Goal: Transaction & Acquisition: Book appointment/travel/reservation

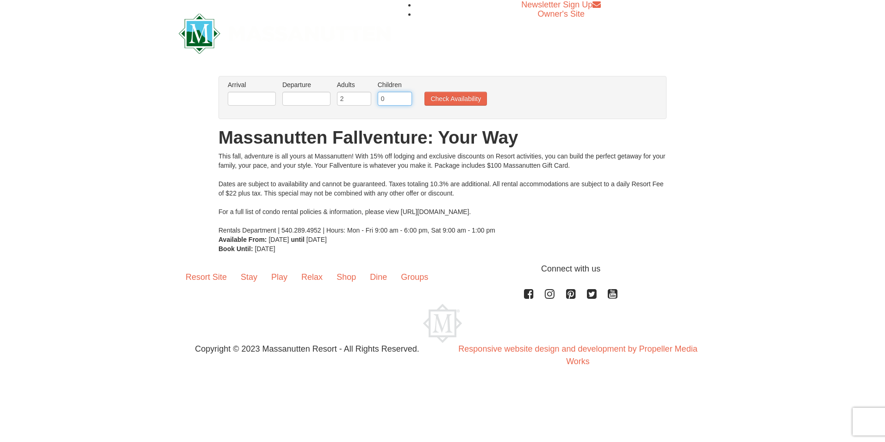
click at [398, 98] on input "0" at bounding box center [395, 99] width 34 height 14
click at [406, 97] on input "1" at bounding box center [395, 99] width 34 height 14
type input "2"
click at [406, 97] on input "2" at bounding box center [395, 99] width 34 height 14
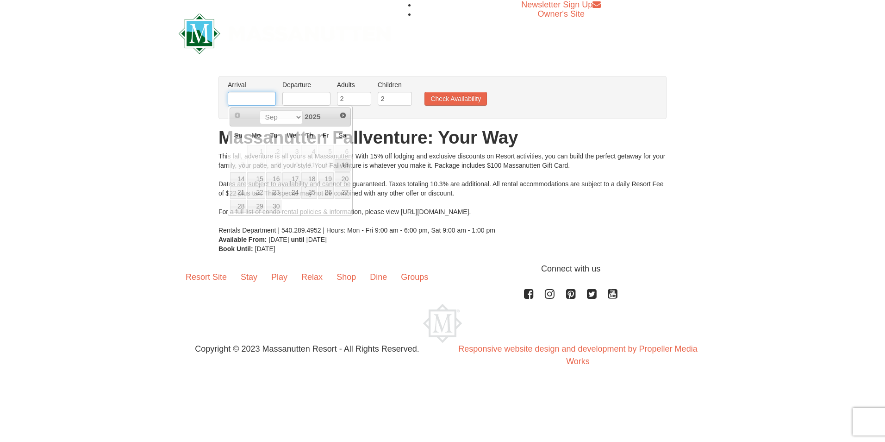
click at [236, 95] on input "text" at bounding box center [252, 99] width 48 height 14
click at [344, 112] on span "Next" at bounding box center [342, 115] width 7 height 7
click at [234, 117] on span "Prev" at bounding box center [237, 115] width 7 height 7
click at [343, 116] on span "Next" at bounding box center [342, 115] width 7 height 7
click at [235, 115] on span "Prev" at bounding box center [237, 115] width 7 height 7
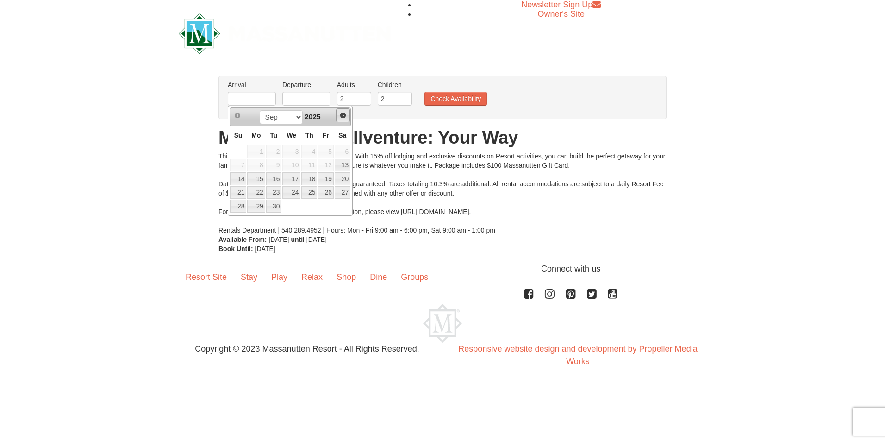
click at [343, 115] on span "Next" at bounding box center [342, 115] width 7 height 7
click at [330, 168] on link "10" at bounding box center [326, 165] width 16 height 13
type input "[DATE]"
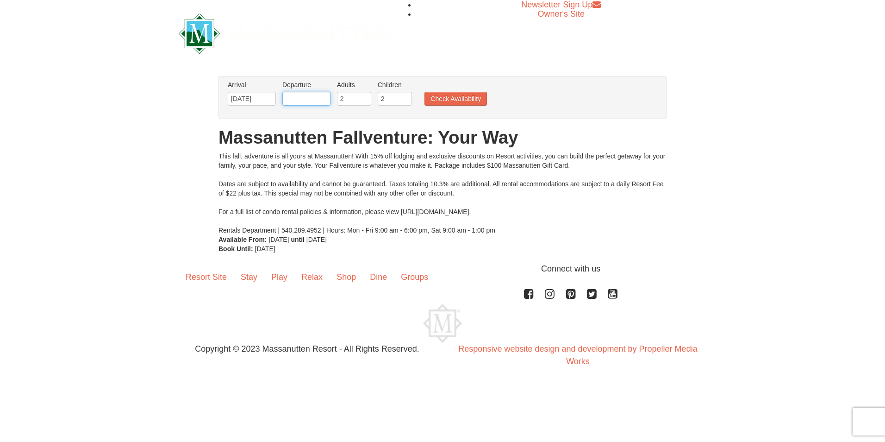
click at [304, 95] on input "text" at bounding box center [306, 99] width 48 height 14
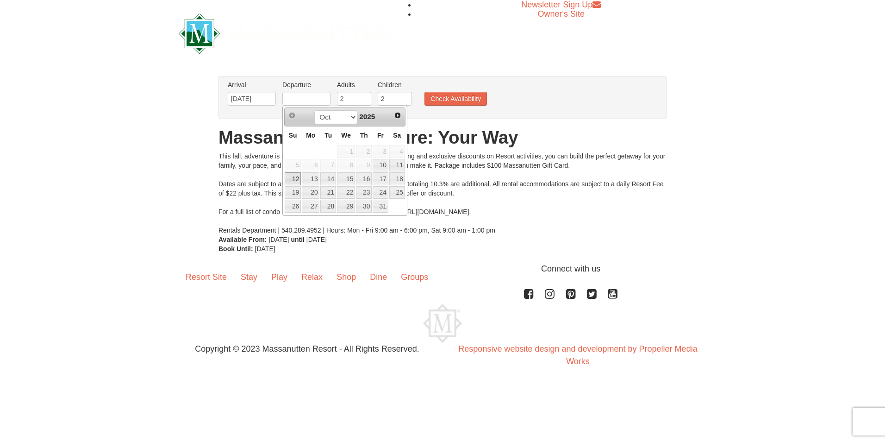
click at [296, 181] on link "12" at bounding box center [293, 178] width 16 height 13
type input "[DATE]"
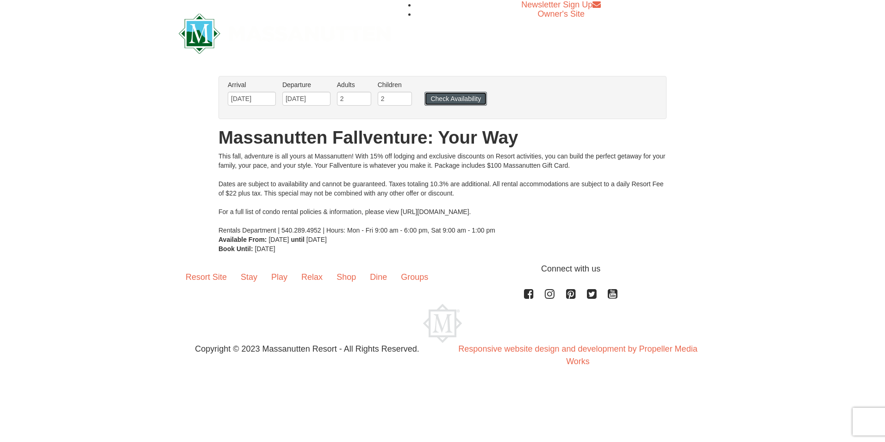
click at [459, 98] on button "Check Availability" at bounding box center [456, 99] width 62 height 14
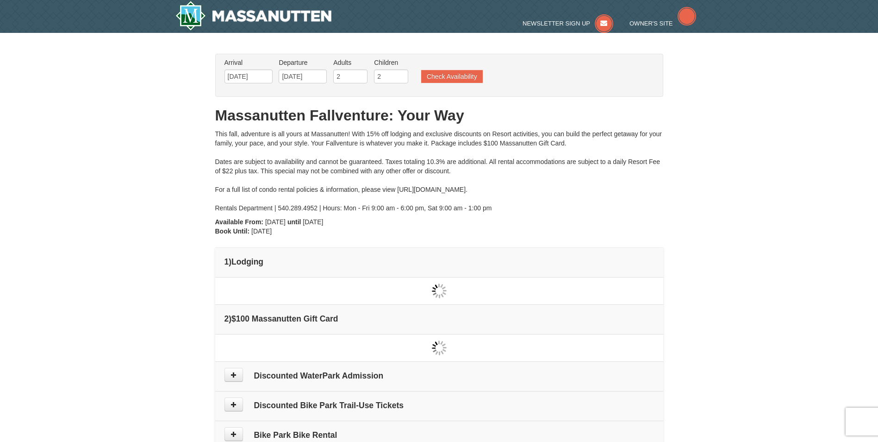
type input "[DATE]"
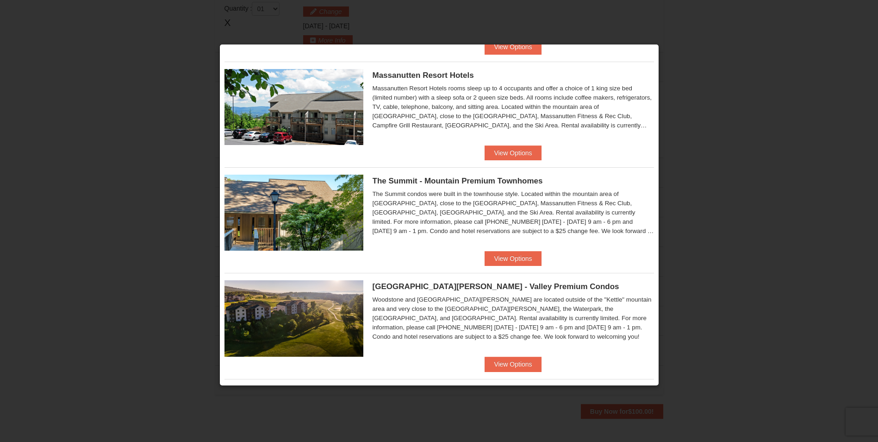
scroll to position [417, 0]
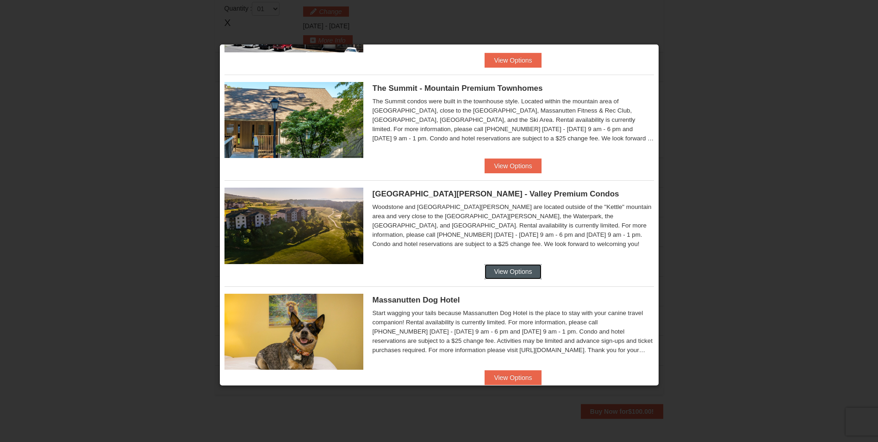
click at [495, 269] on button "View Options" at bounding box center [513, 271] width 56 height 15
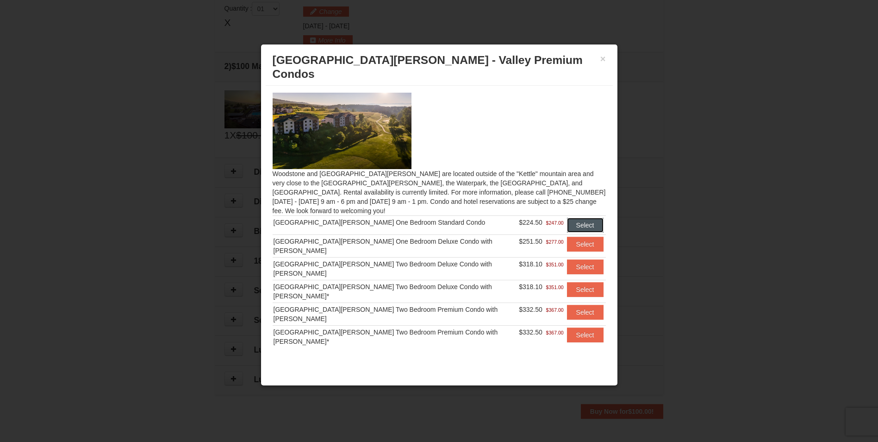
click at [573, 218] on button "Select" at bounding box center [585, 225] width 37 height 15
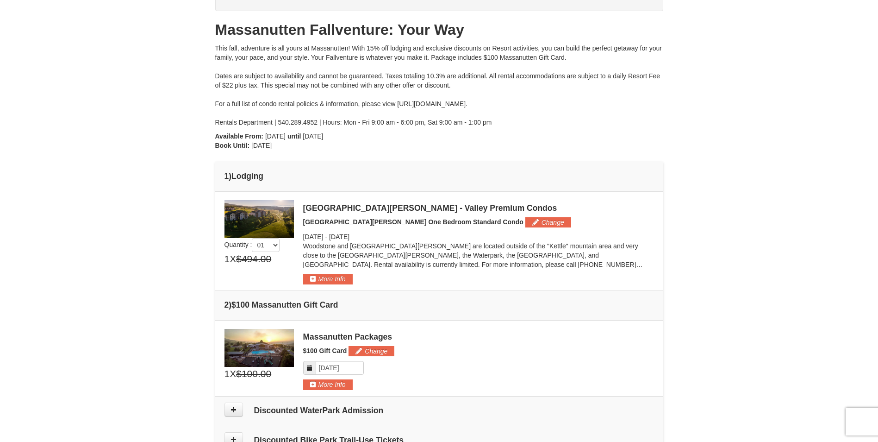
scroll to position [231, 0]
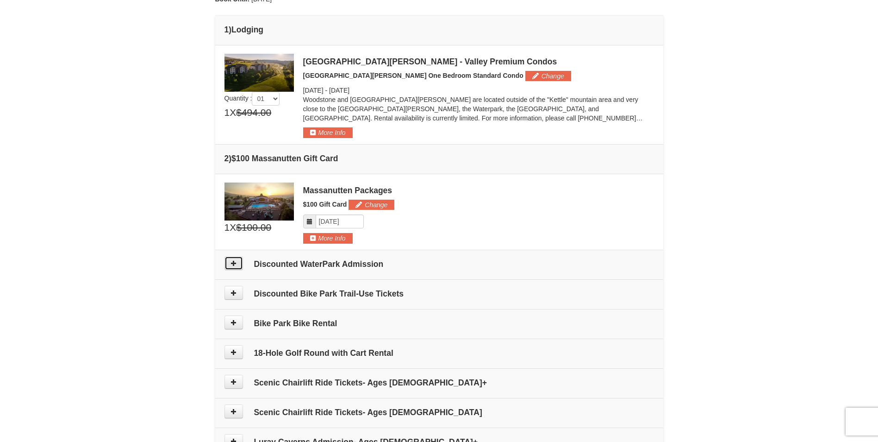
click at [237, 266] on button at bounding box center [234, 263] width 19 height 14
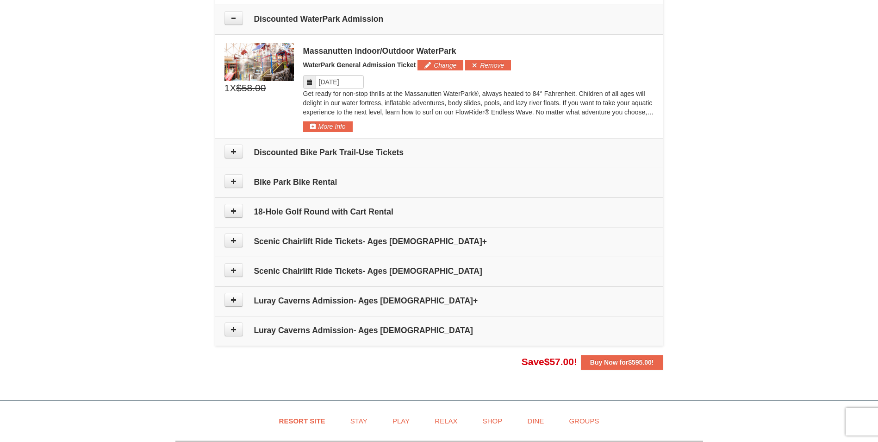
scroll to position [481, 0]
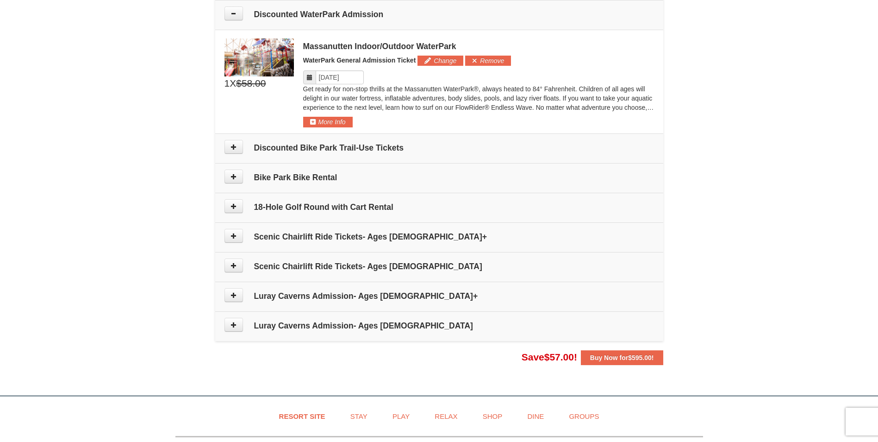
click at [309, 79] on icon at bounding box center [309, 77] width 6 height 6
click at [312, 78] on icon at bounding box center [309, 77] width 6 height 6
click at [313, 75] on span at bounding box center [309, 77] width 13 height 14
click at [234, 150] on button at bounding box center [234, 147] width 19 height 14
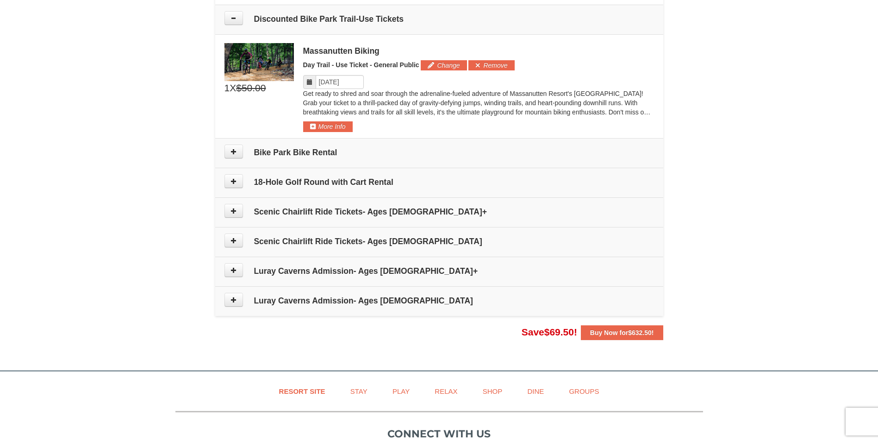
scroll to position [614, 0]
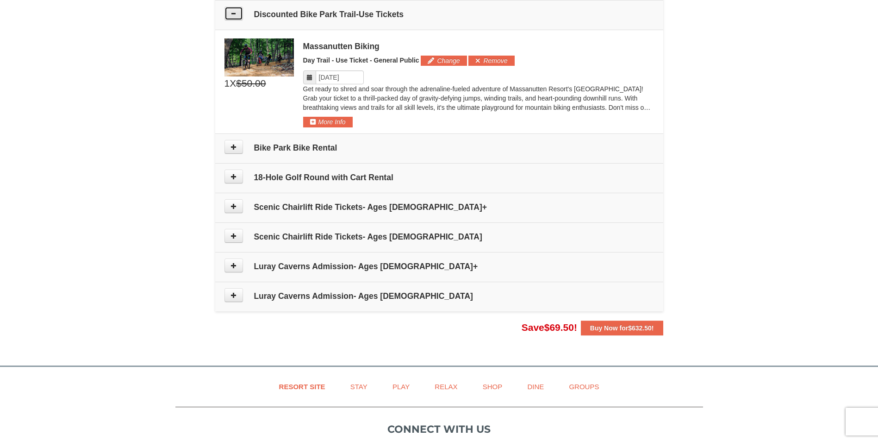
click at [236, 15] on icon at bounding box center [234, 13] width 6 height 6
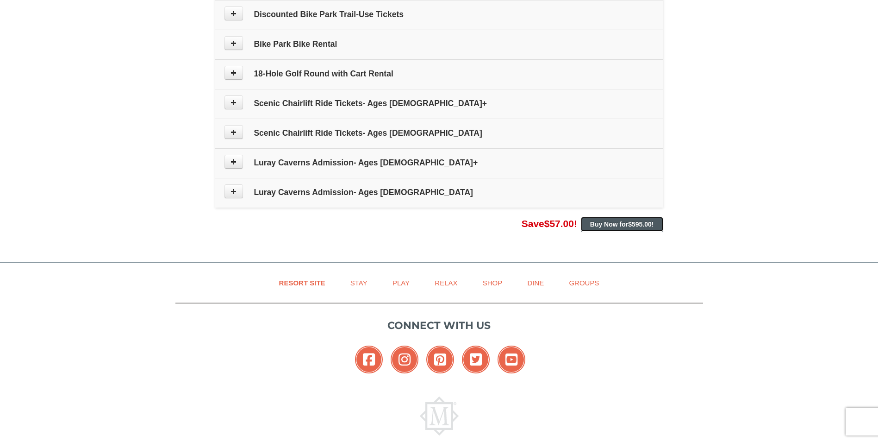
click at [650, 224] on span "$595.00" at bounding box center [640, 223] width 24 height 7
click at [635, 225] on span "$595.00" at bounding box center [640, 223] width 24 height 7
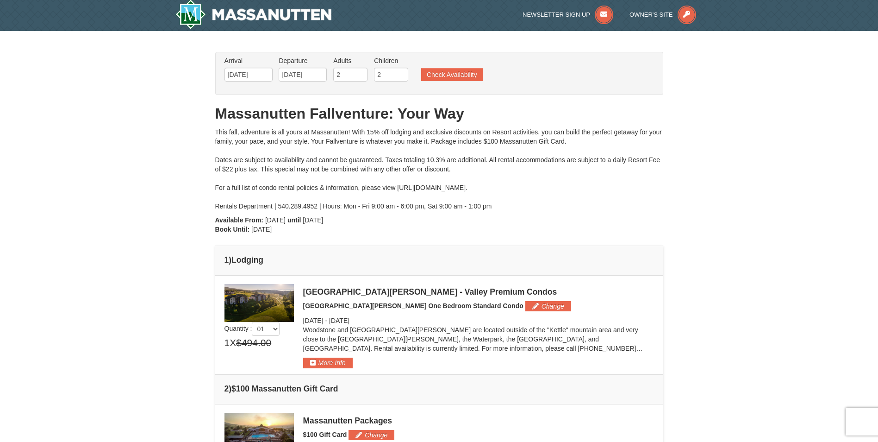
scroll to position [0, 0]
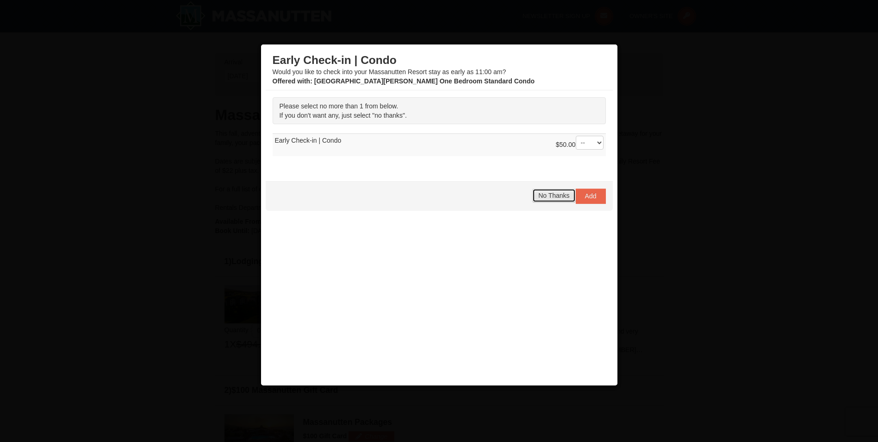
click at [548, 196] on span "No Thanks" at bounding box center [553, 195] width 31 height 7
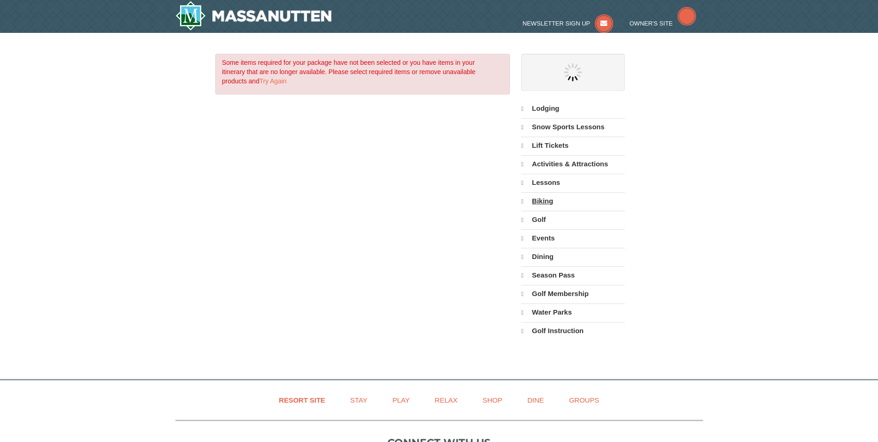
select select "9"
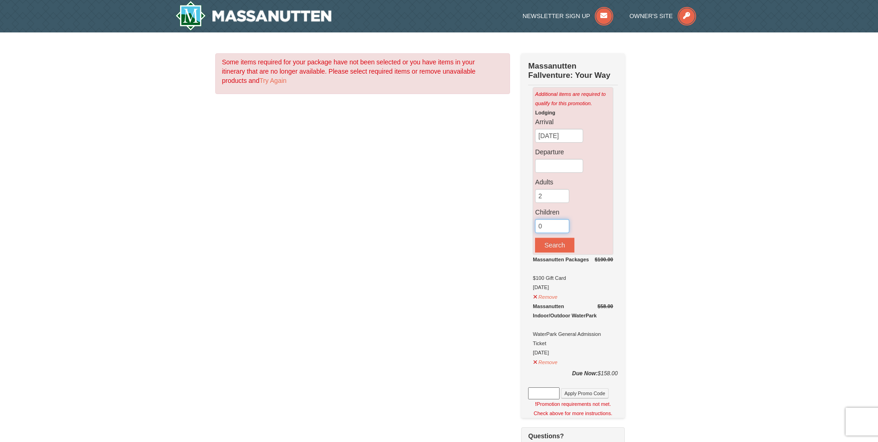
click at [552, 227] on input "0" at bounding box center [552, 226] width 34 height 14
click at [560, 226] on input "1" at bounding box center [552, 226] width 34 height 14
type input "2"
click at [560, 226] on input "2" at bounding box center [552, 226] width 34 height 14
click at [598, 207] on div "Lodging Arrival Please format dates MM/DD/YYYY 09/13/2025 Departure Please form…" at bounding box center [572, 180] width 75 height 144
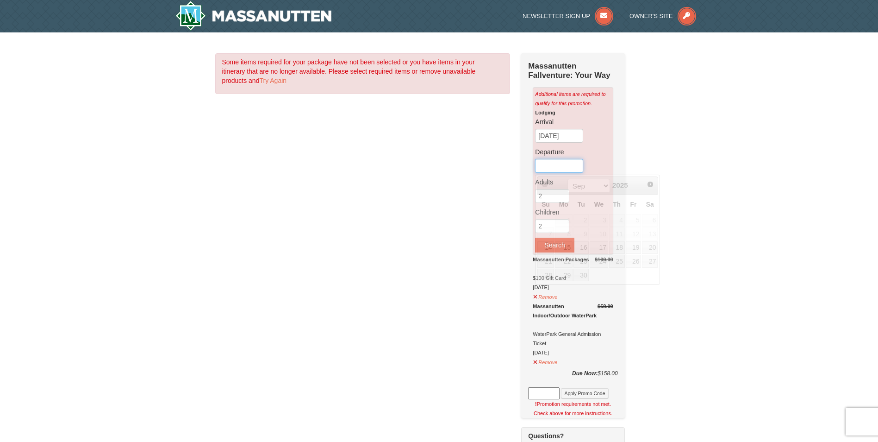
click at [560, 165] on input "text" at bounding box center [559, 166] width 48 height 14
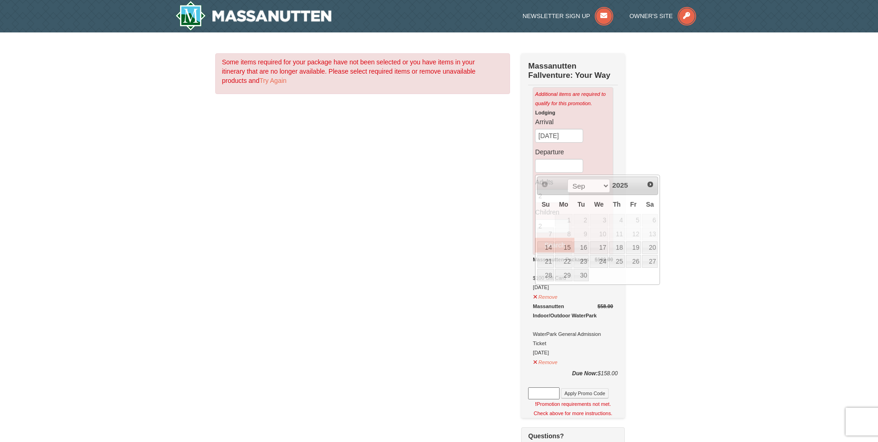
click at [679, 183] on div "× Some items required for your package have not been selected or you have items…" at bounding box center [439, 370] width 878 height 676
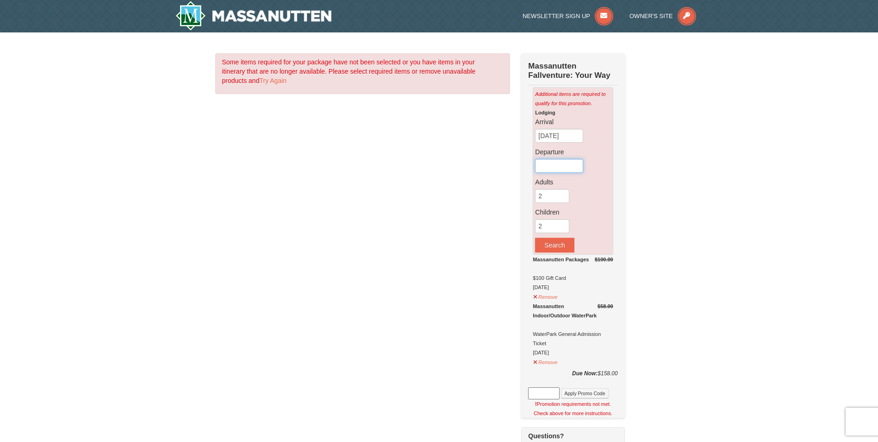
click at [553, 166] on input "text" at bounding box center [559, 166] width 48 height 14
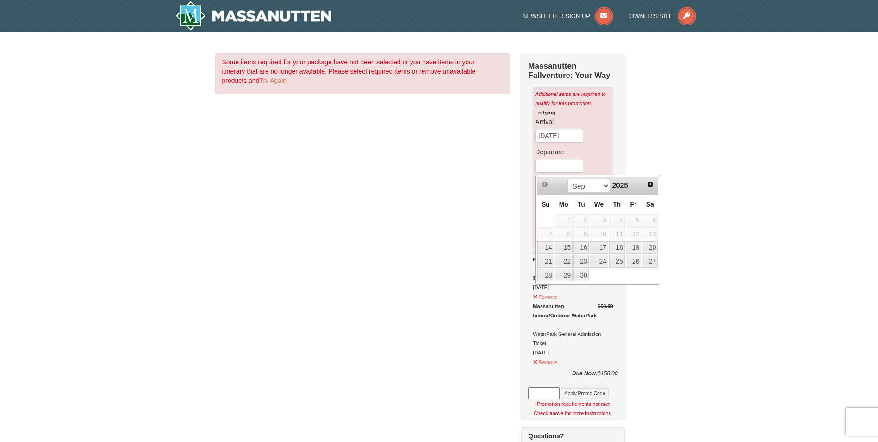
click at [643, 138] on div "Some items required for your package have not been selected or you have items i…" at bounding box center [439, 370] width 448 height 634
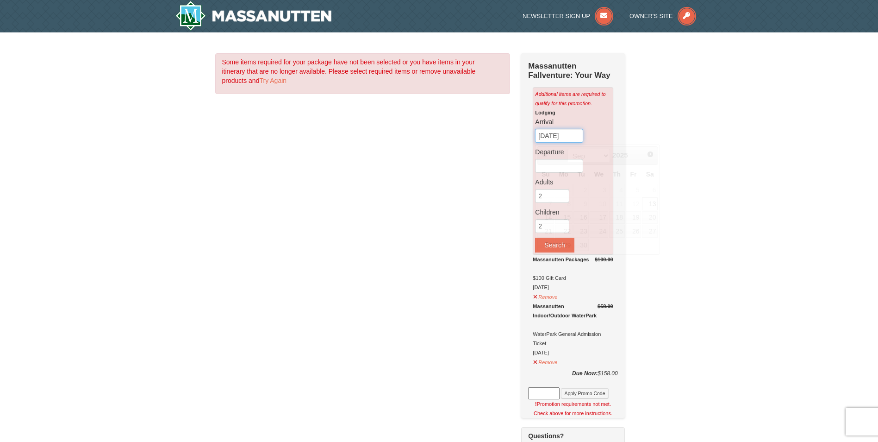
click at [565, 138] on input "09/13/2025" at bounding box center [559, 136] width 48 height 14
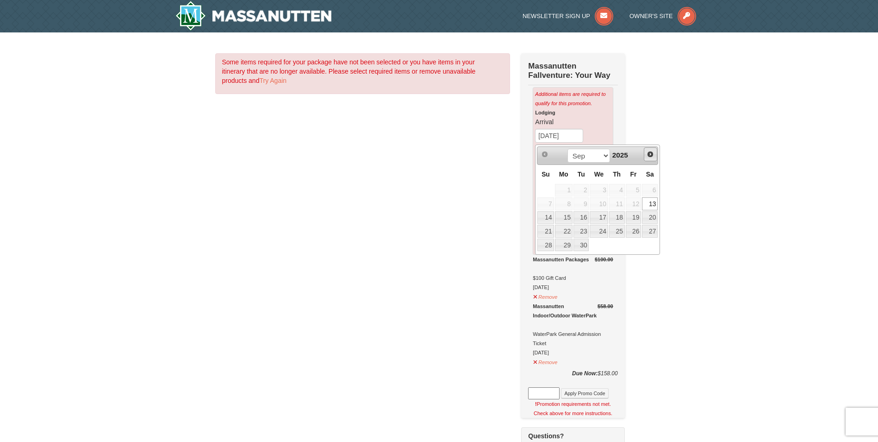
click at [653, 155] on span "Next" at bounding box center [650, 153] width 7 height 7
click at [633, 204] on link "10" at bounding box center [634, 203] width 16 height 13
type input "[DATE]"
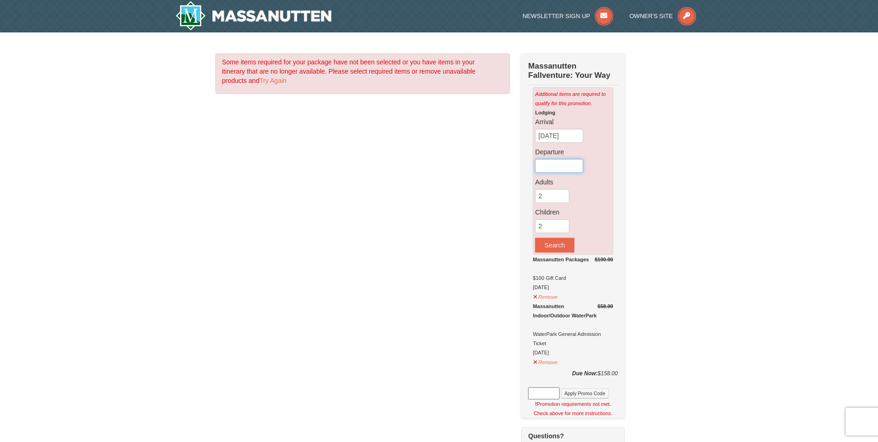
click at [554, 166] on input "text" at bounding box center [559, 166] width 48 height 14
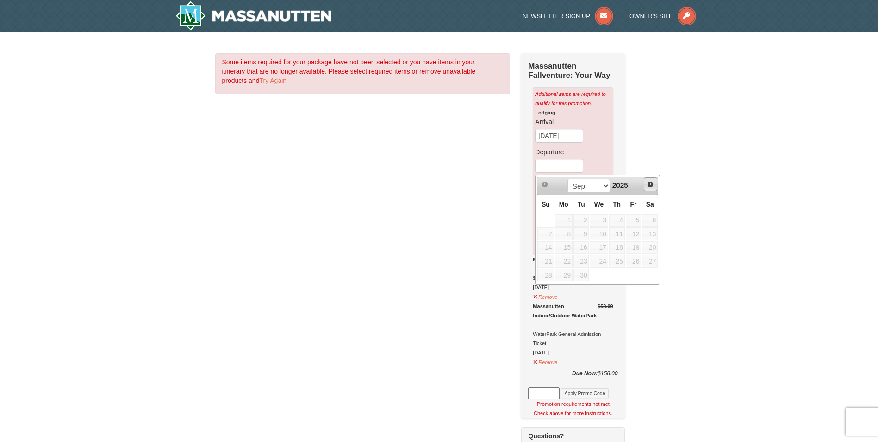
click at [651, 184] on span "Next" at bounding box center [650, 184] width 7 height 7
click at [545, 251] on link "12" at bounding box center [545, 247] width 16 height 13
type input "[DATE]"
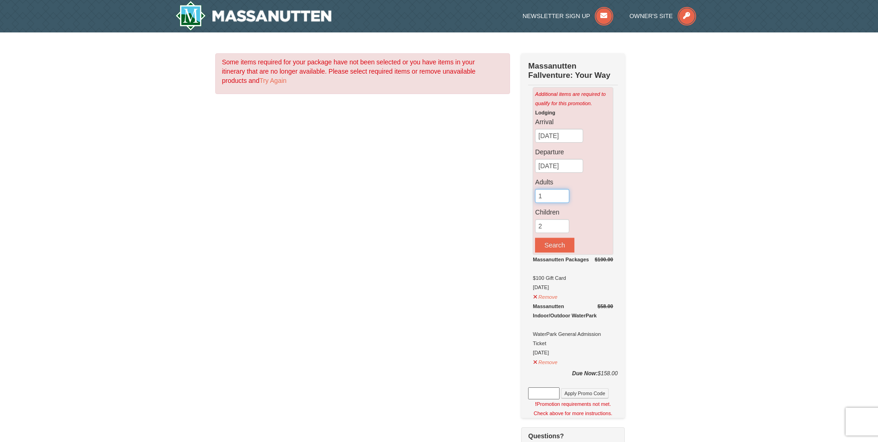
type input "1"
click at [564, 199] on input "1" at bounding box center [552, 196] width 34 height 14
click at [565, 250] on button "Search" at bounding box center [554, 244] width 39 height 15
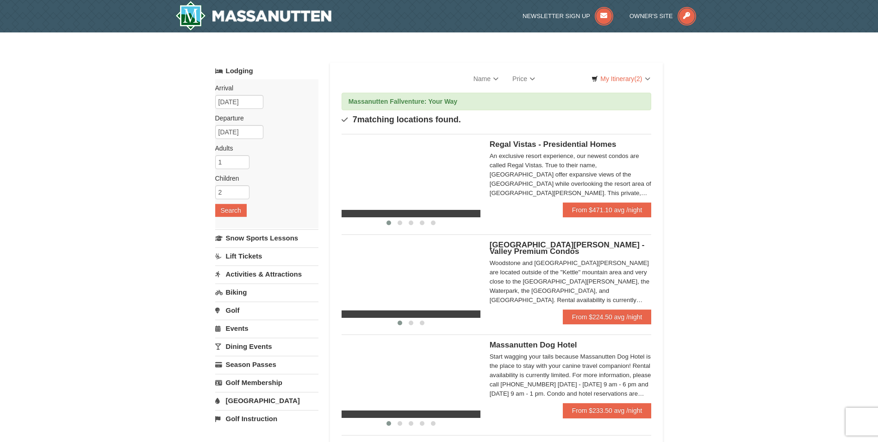
select select "9"
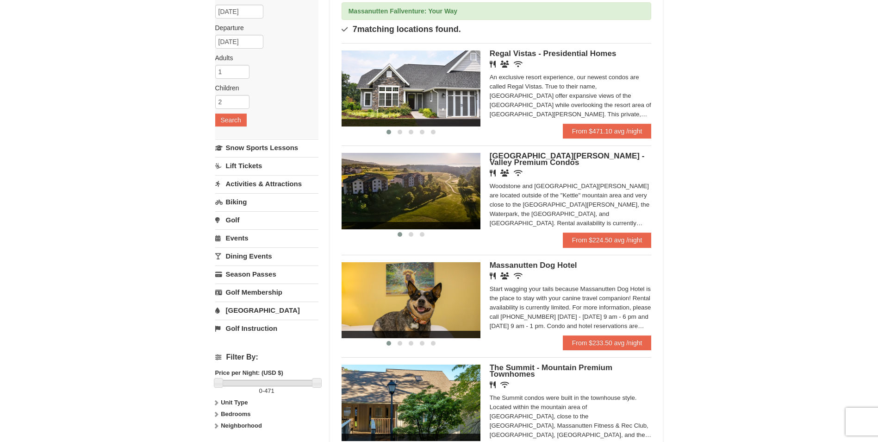
scroll to position [93, 0]
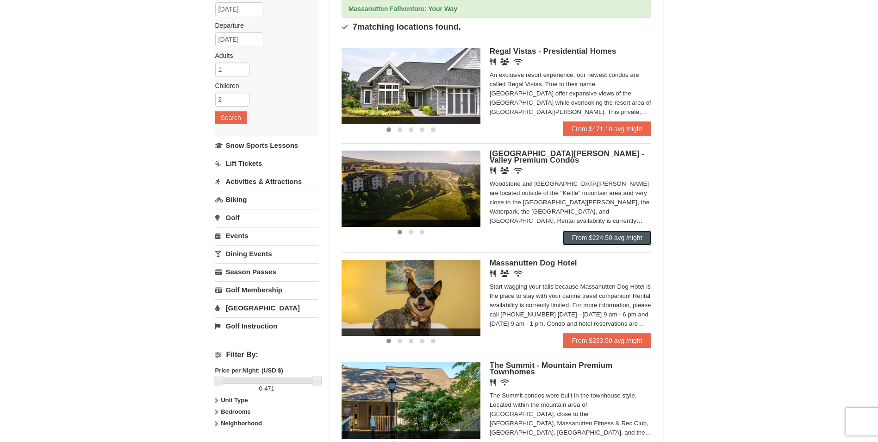
click at [603, 238] on link "From $224.50 avg /night" at bounding box center [607, 237] width 89 height 15
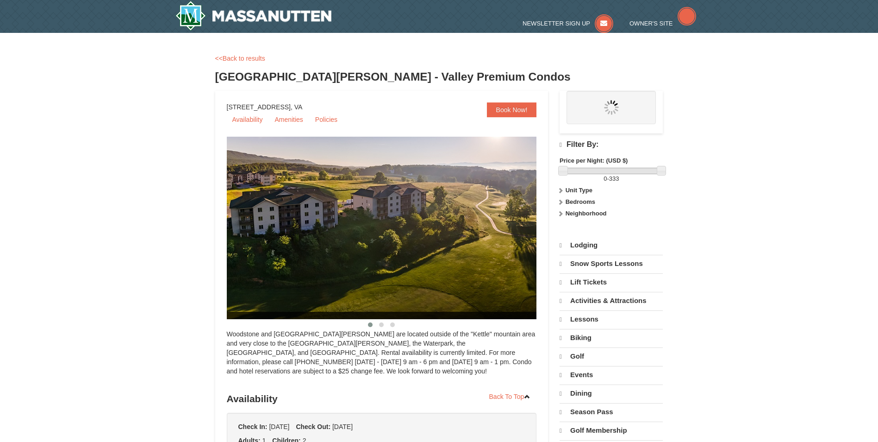
select select "9"
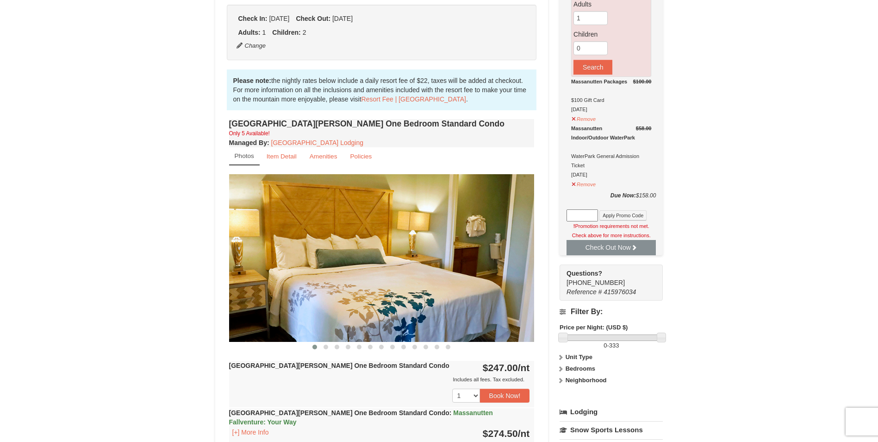
scroll to position [231, 0]
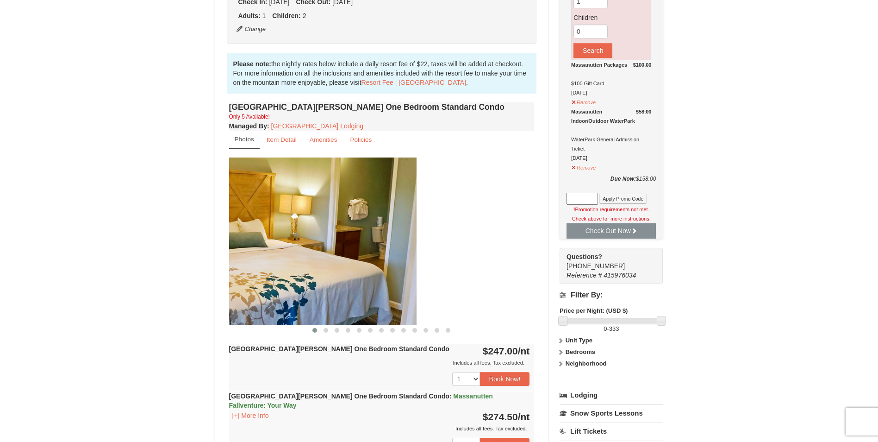
drag, startPoint x: 470, startPoint y: 260, endPoint x: 186, endPoint y: 231, distance: 285.8
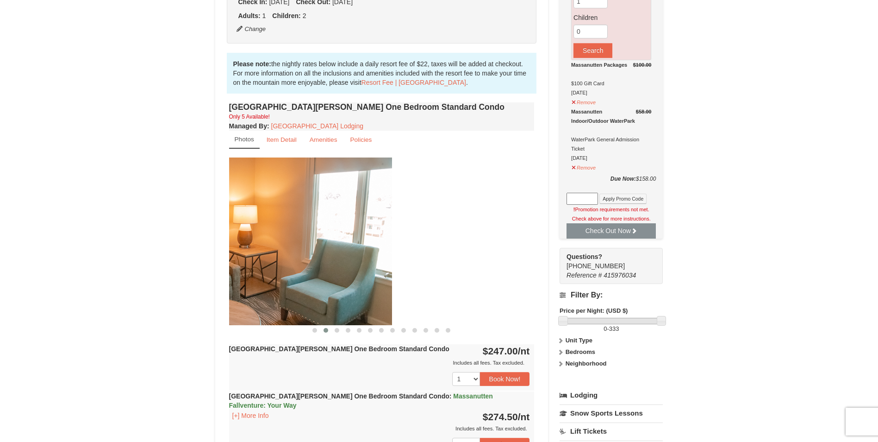
drag, startPoint x: 400, startPoint y: 247, endPoint x: 236, endPoint y: 233, distance: 164.0
click at [237, 234] on img at bounding box center [240, 240] width 306 height 167
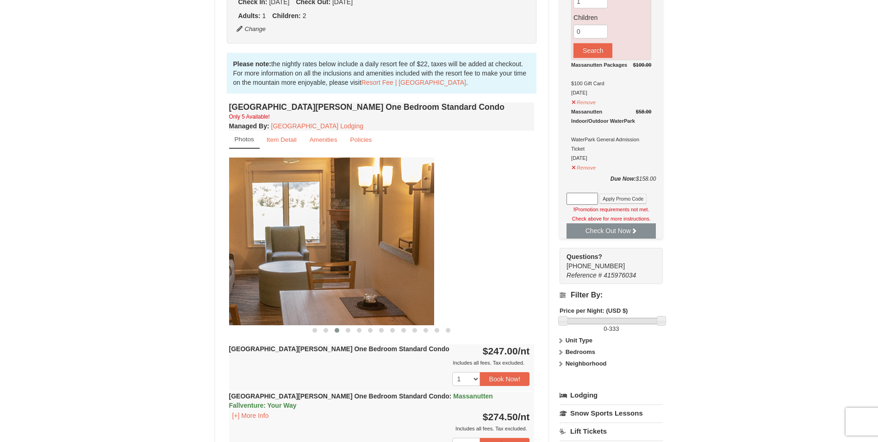
drag, startPoint x: 413, startPoint y: 244, endPoint x: 297, endPoint y: 244, distance: 116.7
click at [306, 244] on img at bounding box center [282, 240] width 306 height 167
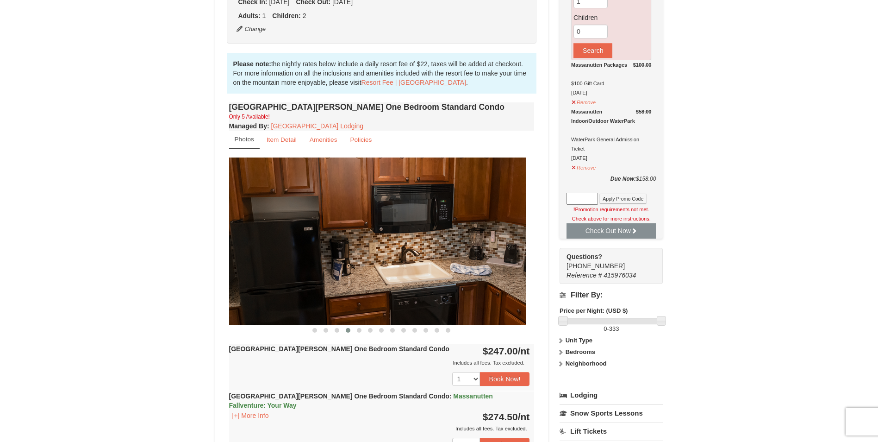
drag, startPoint x: 424, startPoint y: 250, endPoint x: 272, endPoint y: 264, distance: 152.6
click at [277, 265] on img at bounding box center [373, 240] width 306 height 167
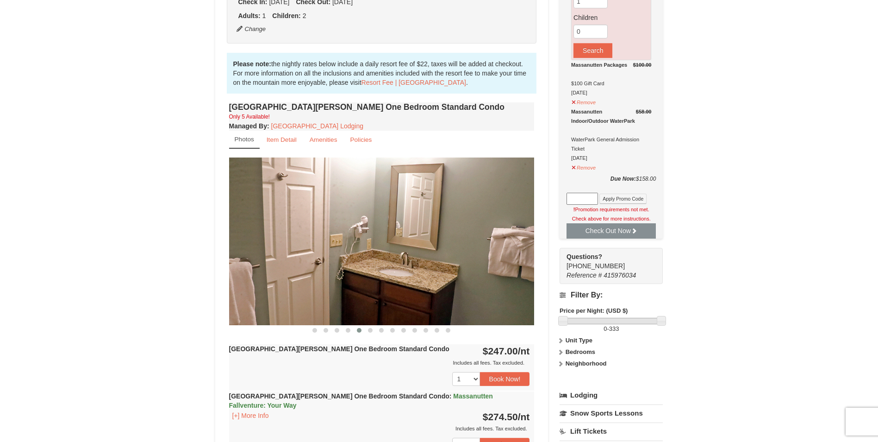
drag, startPoint x: 421, startPoint y: 247, endPoint x: 305, endPoint y: 254, distance: 116.4
click at [307, 255] on img at bounding box center [382, 240] width 306 height 167
drag, startPoint x: 464, startPoint y: 251, endPoint x: 314, endPoint y: 257, distance: 150.1
click at [314, 258] on img at bounding box center [382, 240] width 306 height 167
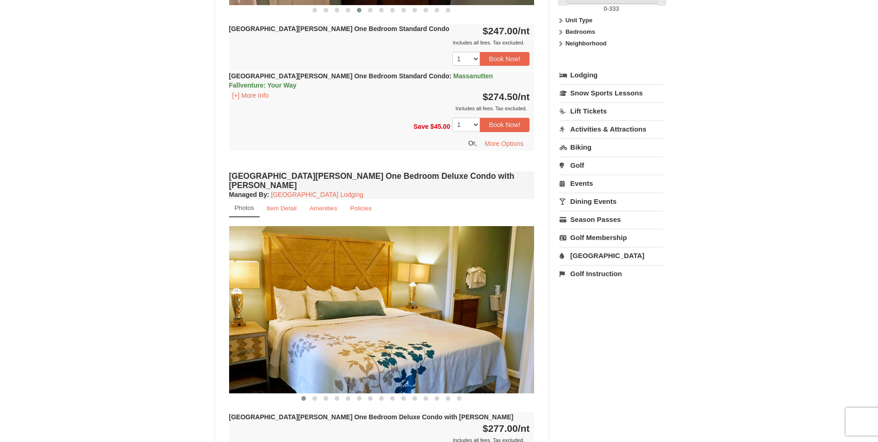
scroll to position [556, 0]
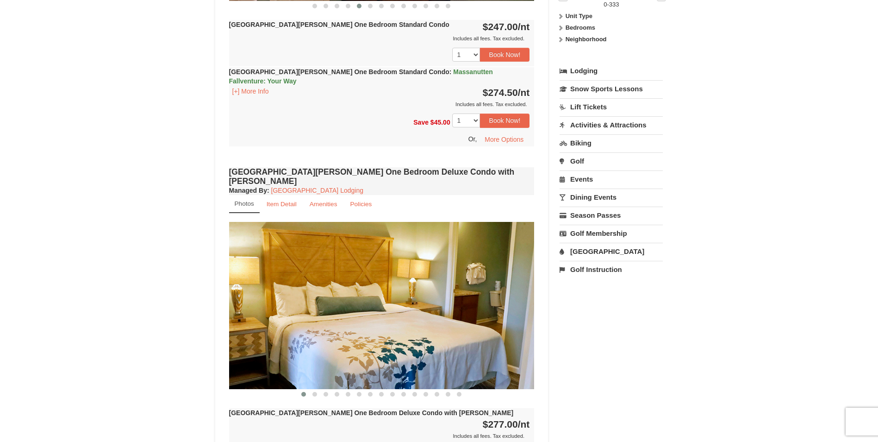
drag, startPoint x: 449, startPoint y: 292, endPoint x: 291, endPoint y: 314, distance: 159.8
click at [291, 314] on img at bounding box center [382, 305] width 306 height 167
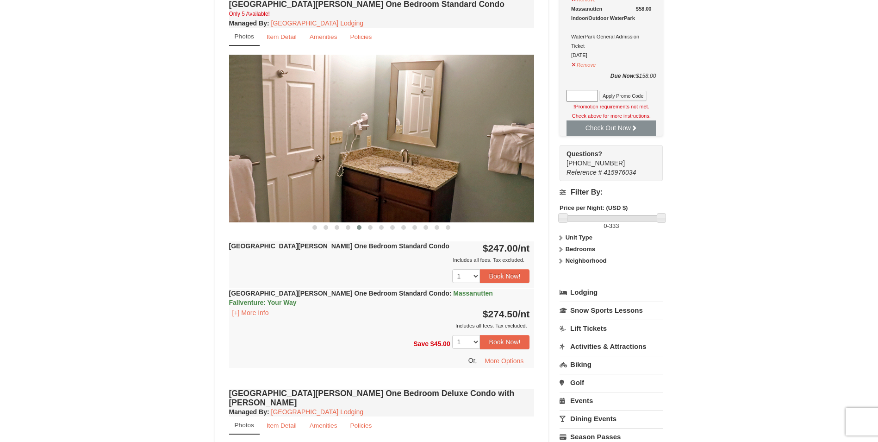
scroll to position [324, 0]
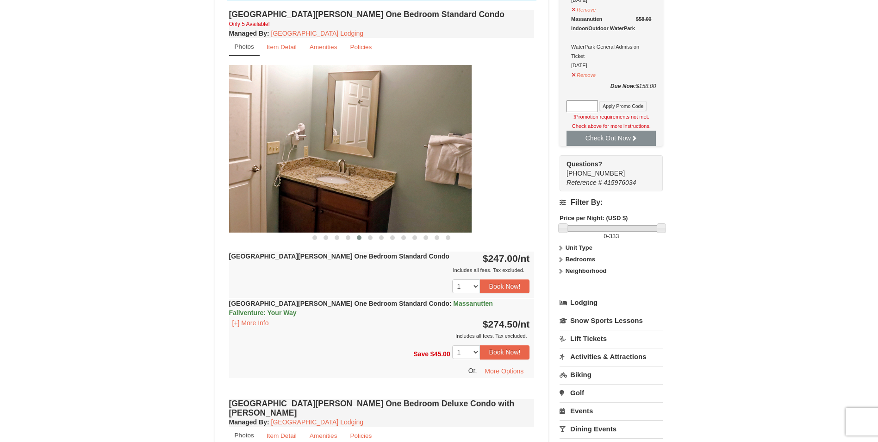
drag, startPoint x: 483, startPoint y: 167, endPoint x: 258, endPoint y: 164, distance: 224.5
click at [264, 166] on img at bounding box center [319, 148] width 306 height 167
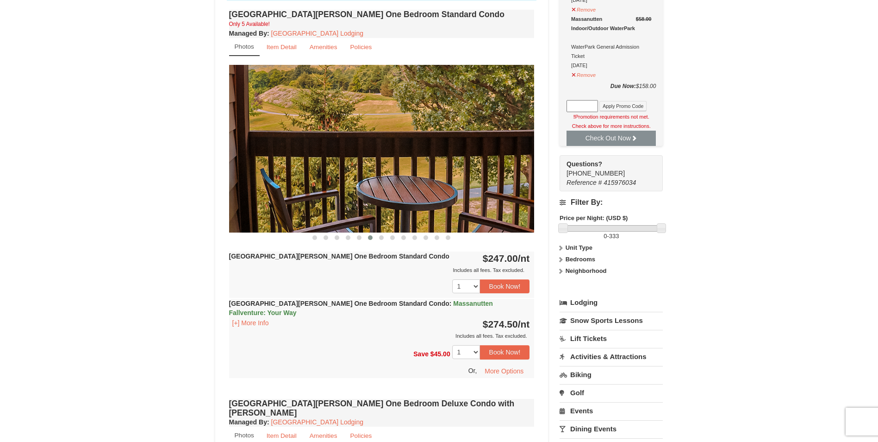
drag, startPoint x: 464, startPoint y: 166, endPoint x: 302, endPoint y: 172, distance: 161.7
click at [269, 172] on img at bounding box center [382, 148] width 306 height 167
click at [521, 142] on img at bounding box center [382, 148] width 306 height 167
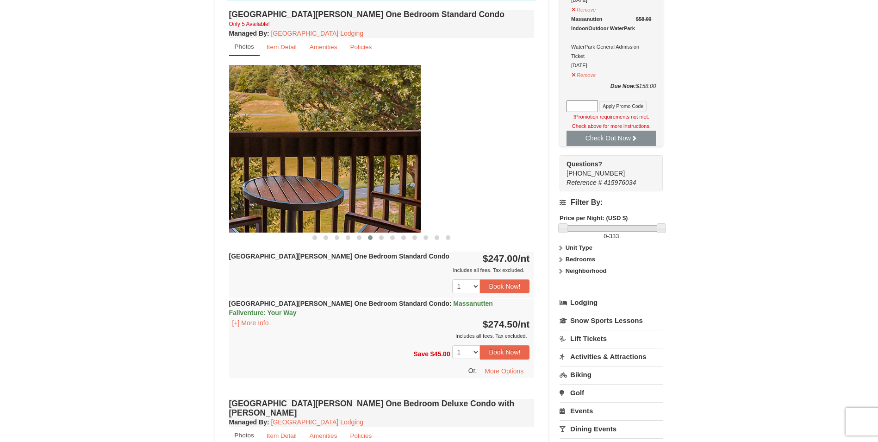
drag, startPoint x: 519, startPoint y: 147, endPoint x: 275, endPoint y: 136, distance: 244.7
click at [289, 141] on img at bounding box center [268, 148] width 306 height 167
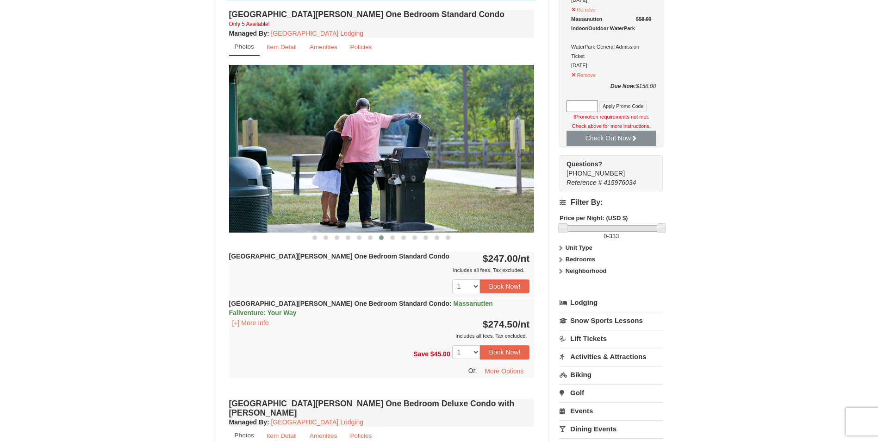
drag, startPoint x: 483, startPoint y: 144, endPoint x: 245, endPoint y: 144, distance: 237.9
click at [245, 145] on img at bounding box center [382, 148] width 306 height 167
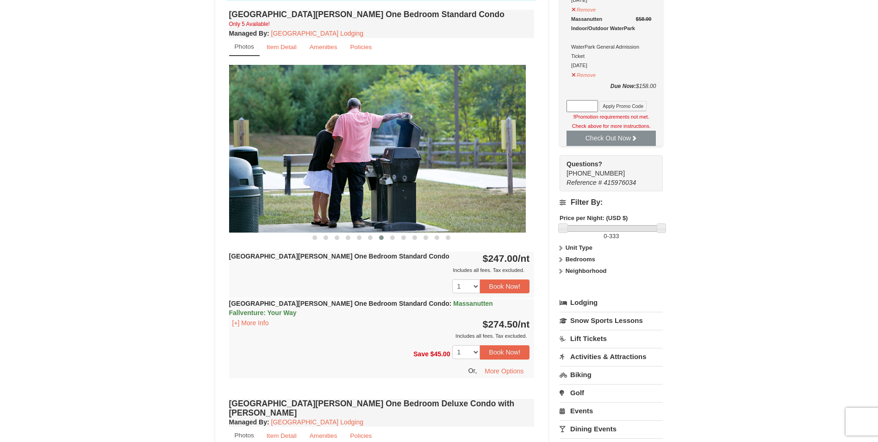
drag, startPoint x: 399, startPoint y: 155, endPoint x: 231, endPoint y: 150, distance: 167.6
click at [237, 152] on img at bounding box center [373, 148] width 306 height 167
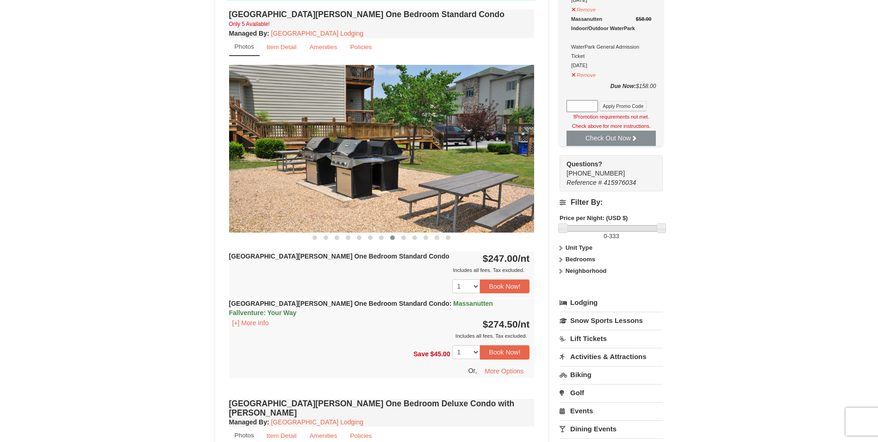
drag, startPoint x: 444, startPoint y: 164, endPoint x: 292, endPoint y: 174, distance: 152.6
click at [289, 178] on img at bounding box center [382, 148] width 306 height 167
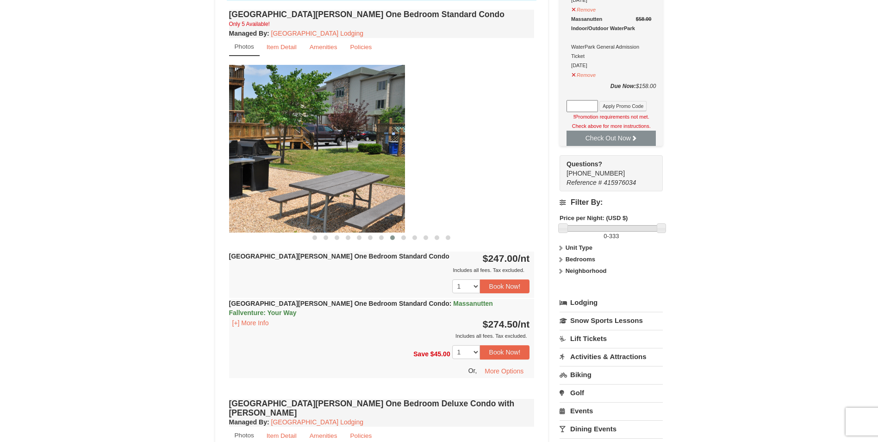
drag, startPoint x: 398, startPoint y: 170, endPoint x: 228, endPoint y: 150, distance: 171.5
click at [236, 154] on img at bounding box center [253, 148] width 306 height 167
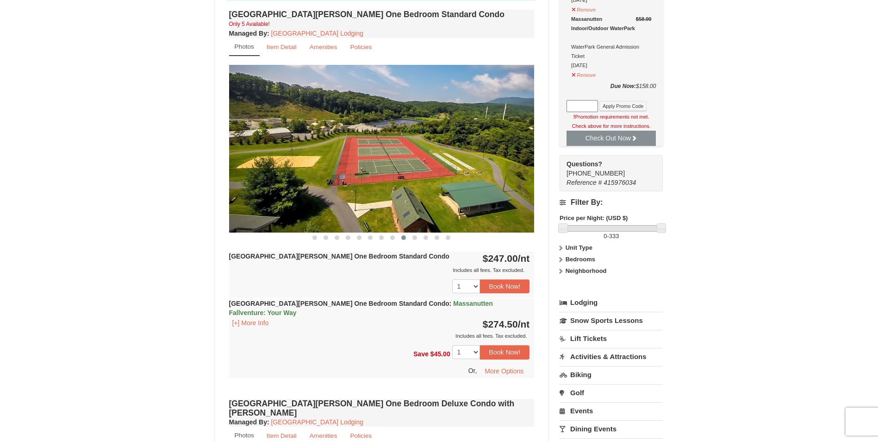
drag, startPoint x: 434, startPoint y: 154, endPoint x: 207, endPoint y: 158, distance: 226.4
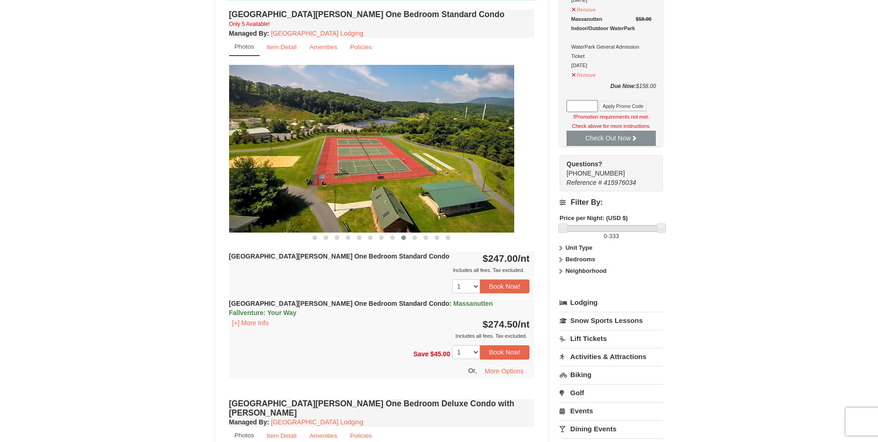
drag, startPoint x: 433, startPoint y: 175, endPoint x: 224, endPoint y: 145, distance: 211.7
click at [238, 149] on img at bounding box center [362, 148] width 306 height 167
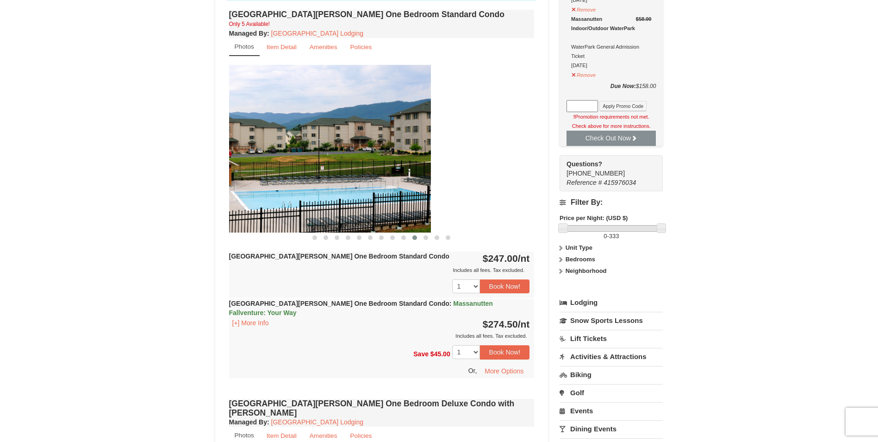
drag, startPoint x: 493, startPoint y: 172, endPoint x: 346, endPoint y: 170, distance: 146.8
click at [345, 176] on img at bounding box center [278, 148] width 306 height 167
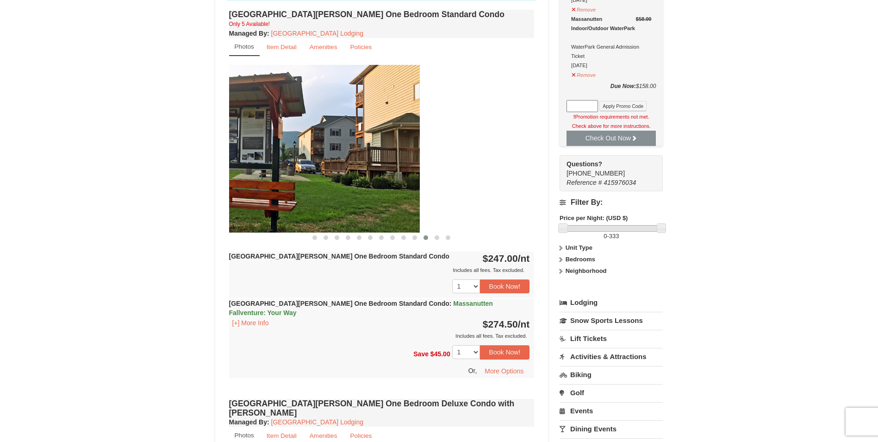
drag, startPoint x: 483, startPoint y: 169, endPoint x: 306, endPoint y: 178, distance: 178.0
click at [308, 182] on img at bounding box center [267, 148] width 306 height 167
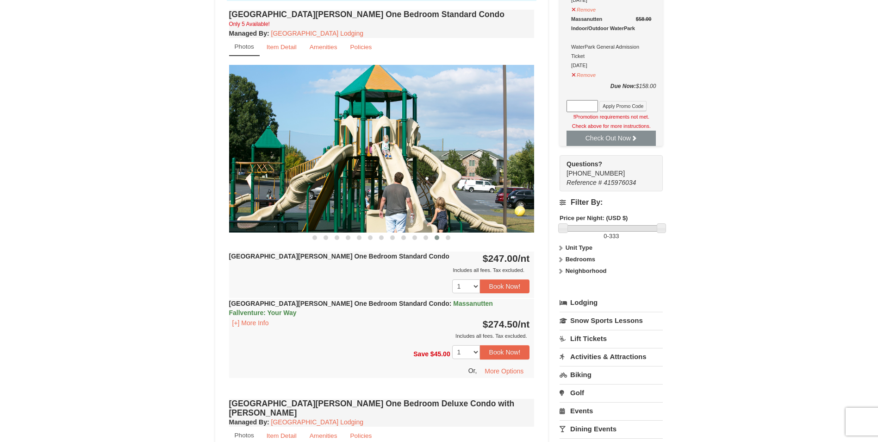
drag, startPoint x: 457, startPoint y: 177, endPoint x: 263, endPoint y: 177, distance: 194.0
click at [264, 179] on img at bounding box center [382, 148] width 306 height 167
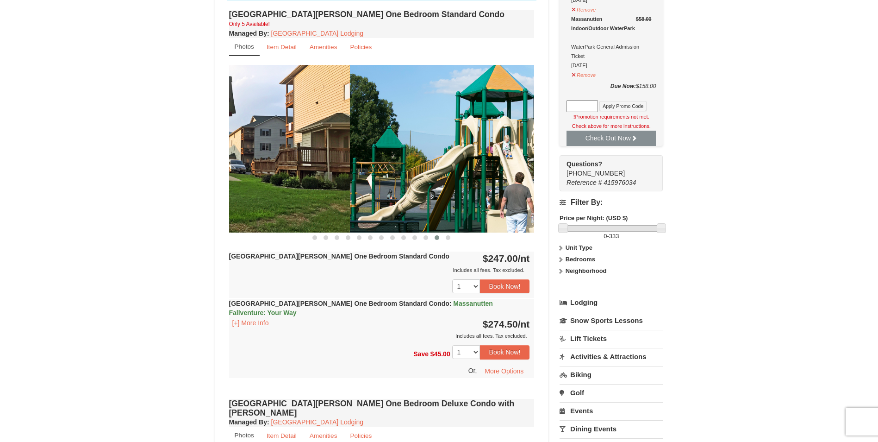
drag, startPoint x: 324, startPoint y: 174, endPoint x: 506, endPoint y: 181, distance: 182.1
click at [505, 181] on img at bounding box center [503, 148] width 306 height 167
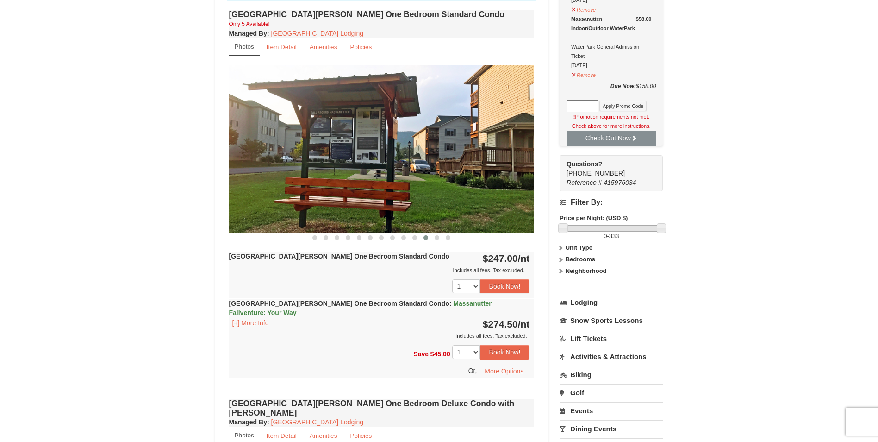
drag, startPoint x: 381, startPoint y: 183, endPoint x: 479, endPoint y: 177, distance: 97.4
click at [523, 177] on img at bounding box center [382, 148] width 306 height 167
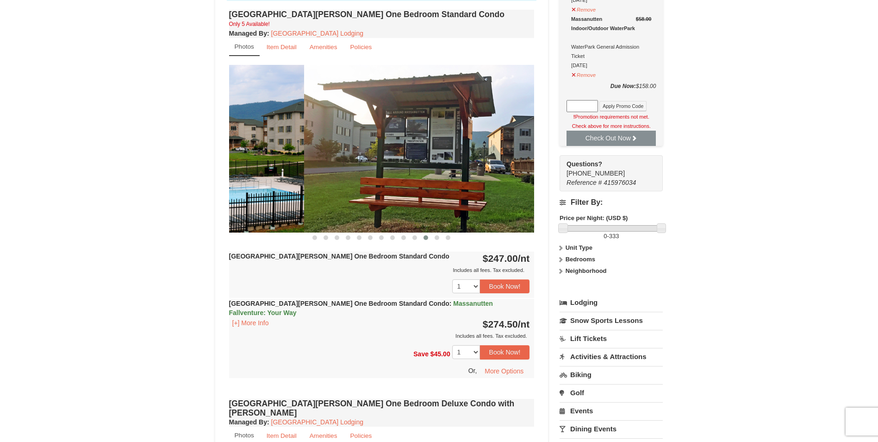
drag, startPoint x: 352, startPoint y: 174, endPoint x: 476, endPoint y: 165, distance: 124.4
click at [476, 165] on img at bounding box center [457, 148] width 306 height 167
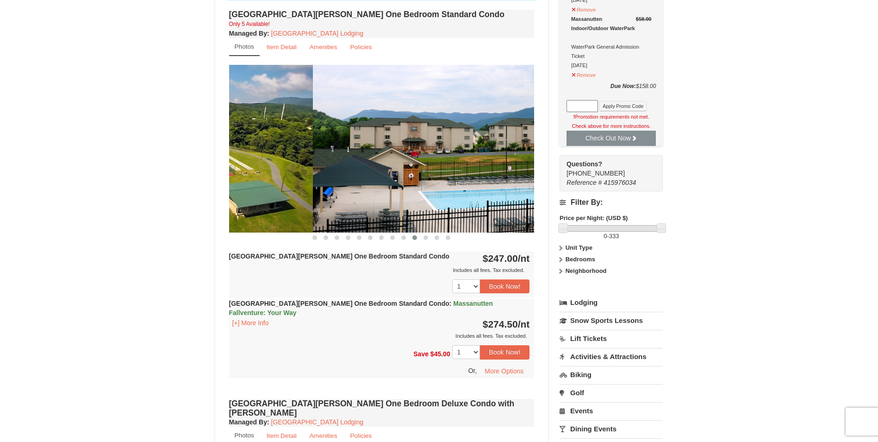
drag, startPoint x: 317, startPoint y: 172, endPoint x: 507, endPoint y: 176, distance: 190.3
click at [509, 177] on img at bounding box center [466, 148] width 306 height 167
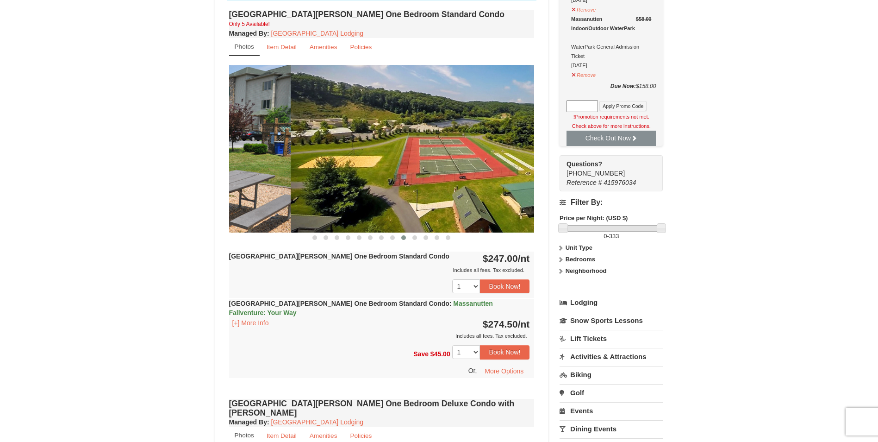
drag, startPoint x: 328, startPoint y: 175, endPoint x: 528, endPoint y: 173, distance: 199.5
click at [522, 173] on img at bounding box center [444, 148] width 306 height 167
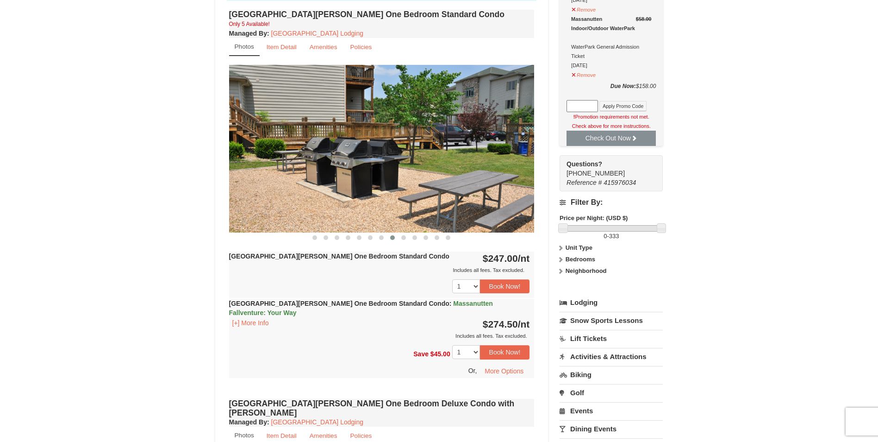
drag, startPoint x: 356, startPoint y: 173, endPoint x: 547, endPoint y: 174, distance: 191.7
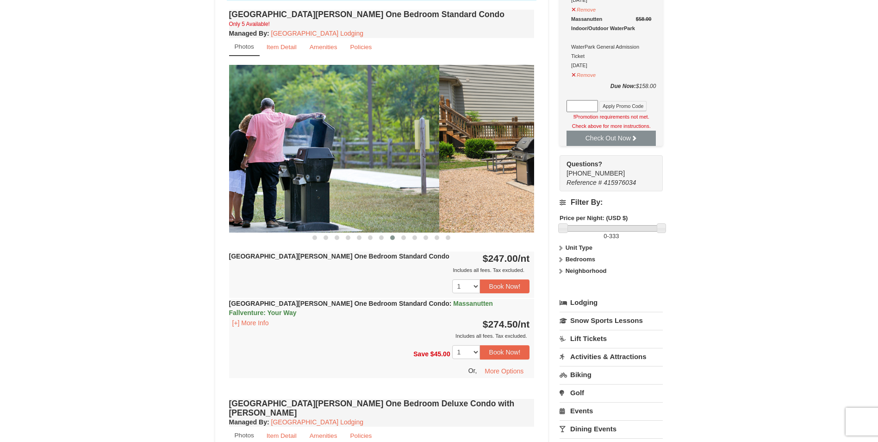
drag, startPoint x: 321, startPoint y: 162, endPoint x: 534, endPoint y: 171, distance: 213.1
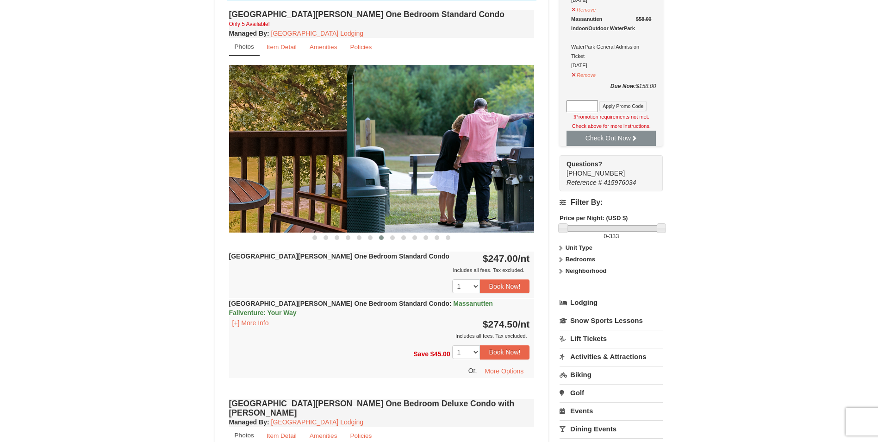
drag, startPoint x: 339, startPoint y: 174, endPoint x: 524, endPoint y: 175, distance: 184.2
click at [523, 175] on img at bounding box center [500, 148] width 306 height 167
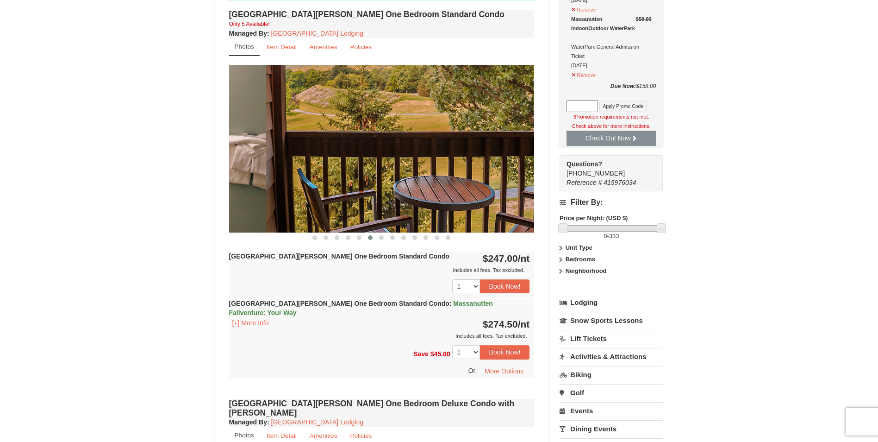
drag, startPoint x: 322, startPoint y: 169, endPoint x: 521, endPoint y: 165, distance: 199.1
click at [508, 166] on img at bounding box center [419, 148] width 306 height 167
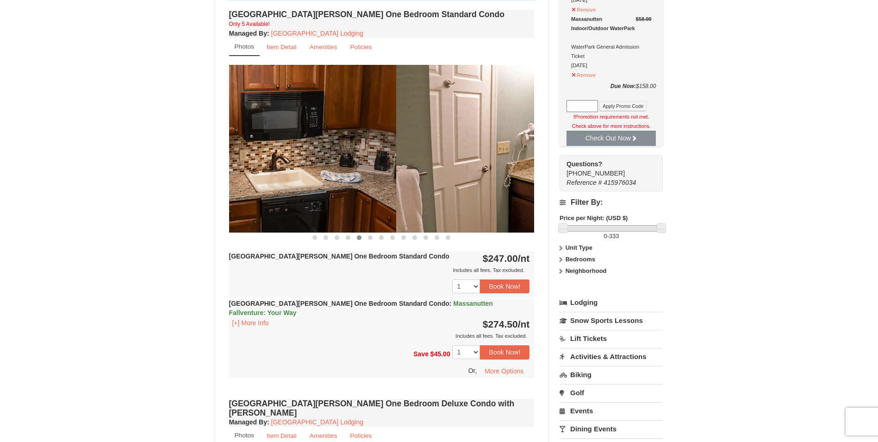
drag, startPoint x: 332, startPoint y: 178, endPoint x: 530, endPoint y: 169, distance: 197.9
click at [525, 169] on img at bounding box center [549, 148] width 306 height 167
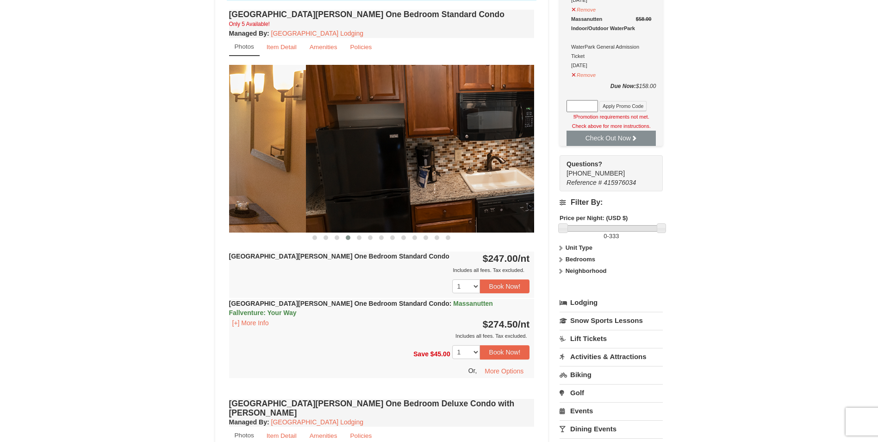
drag, startPoint x: 346, startPoint y: 177, endPoint x: 556, endPoint y: 171, distance: 209.8
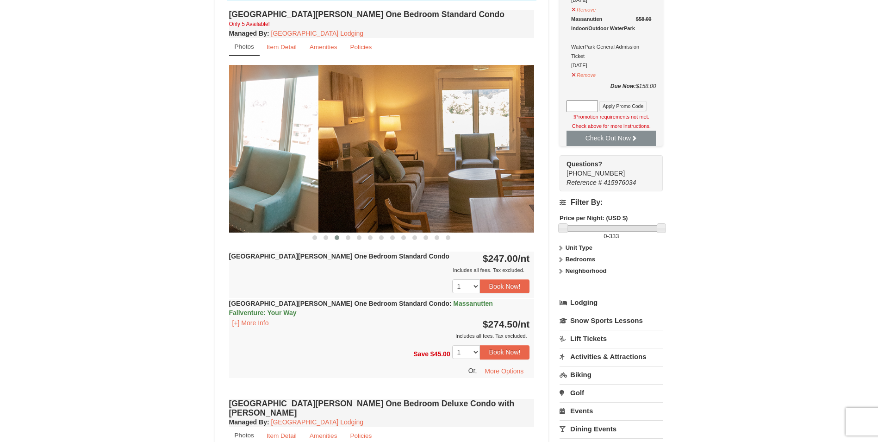
drag
click at [482, 169] on img at bounding box center [471, 148] width 306 height 167
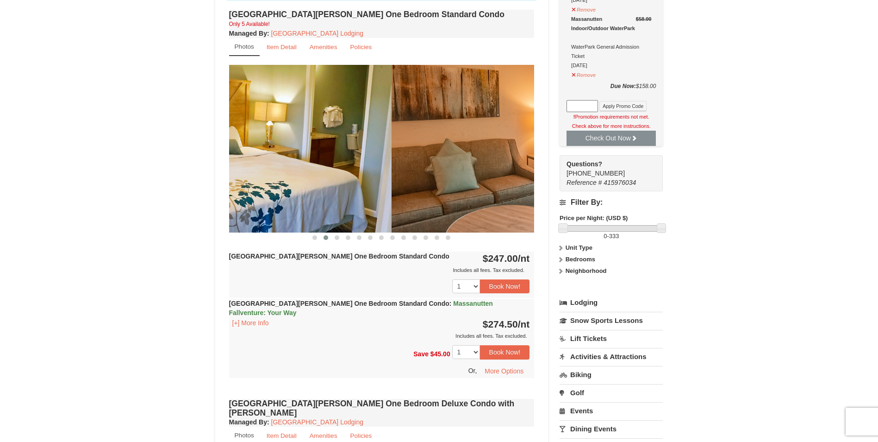
click at [496, 165] on img at bounding box center [545, 148] width 306 height 167
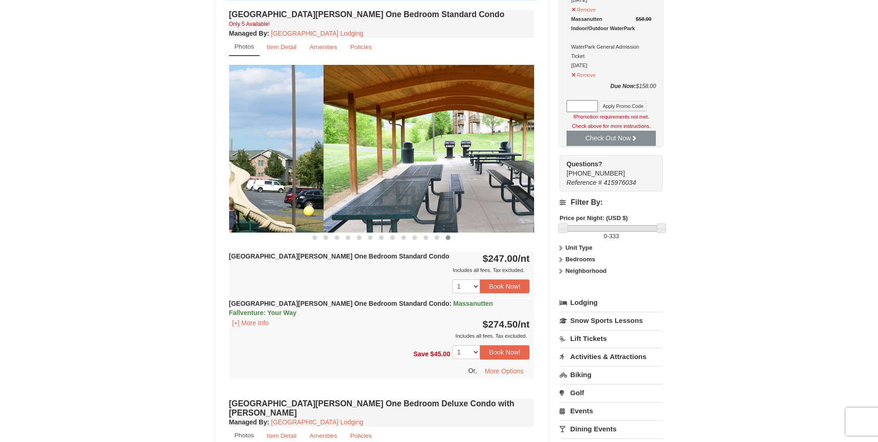
click at [529, 151] on img at bounding box center [477, 148] width 306 height 167
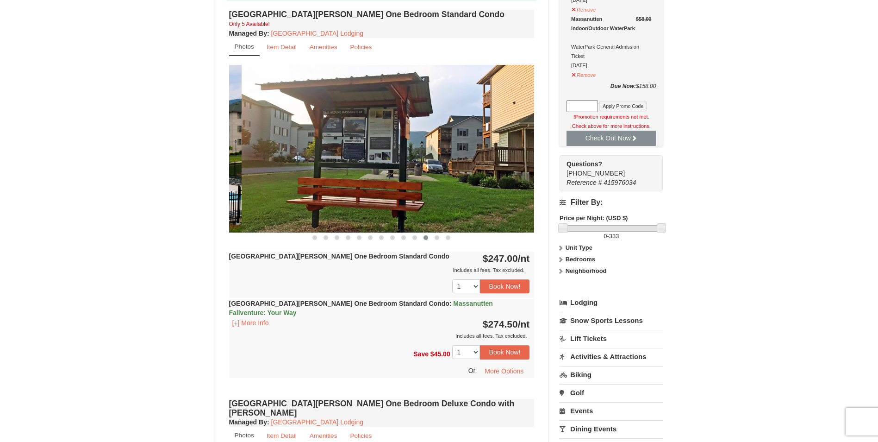
click at [530, 169] on img at bounding box center [395, 148] width 306 height 167
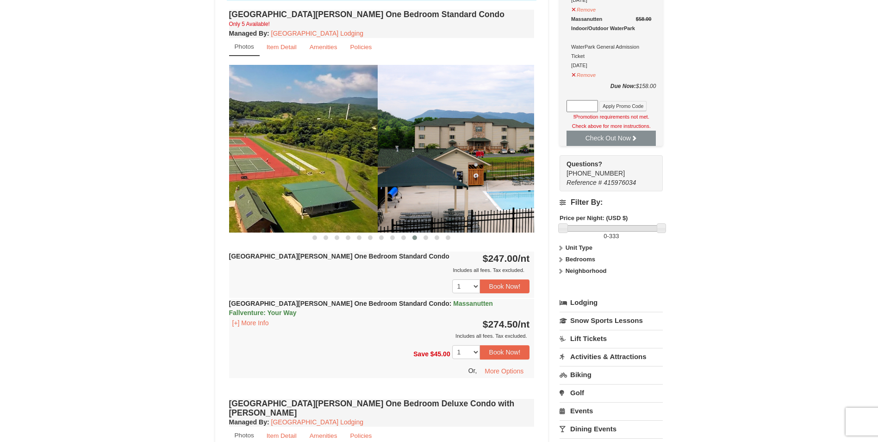
click at [535, 162] on div "[GEOGRAPHIC_DATA][PERSON_NAME] One Bedroom Standard Condo Only 5 Available! Man…" at bounding box center [382, 201] width 310 height 388
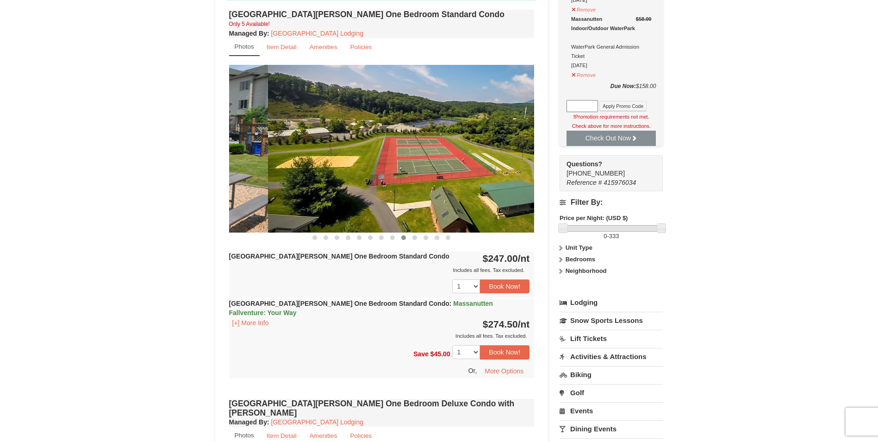
click at [500, 170] on img at bounding box center [421, 148] width 306 height 167
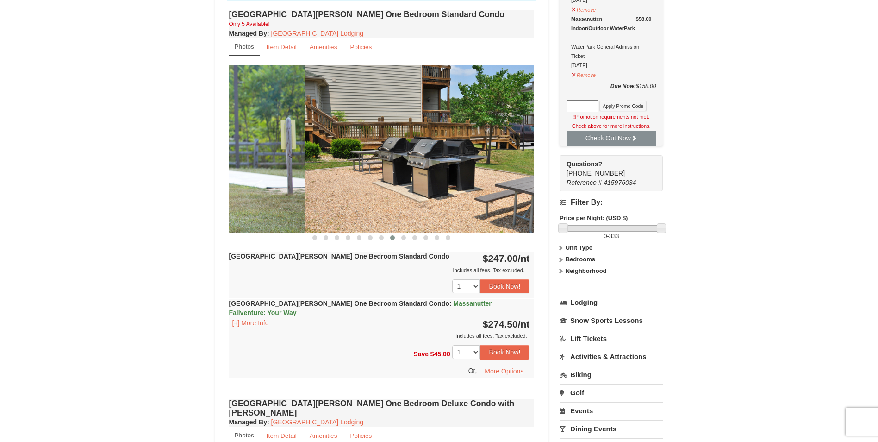
click at [462, 170] on img at bounding box center [459, 148] width 306 height 167
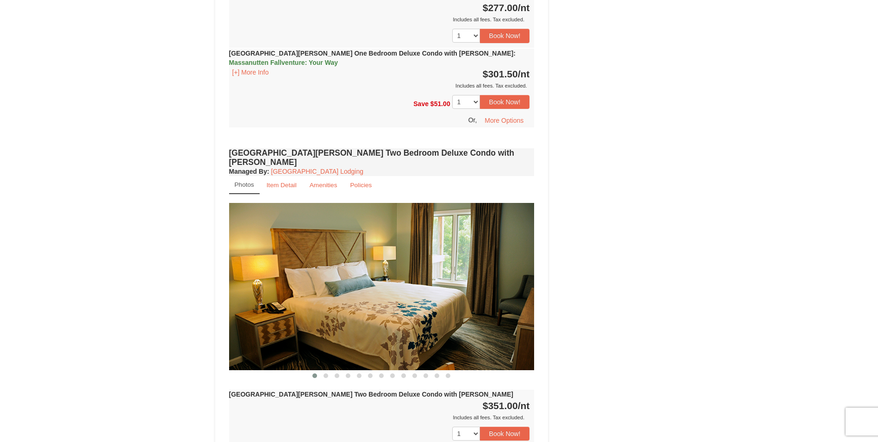
scroll to position [972, 0]
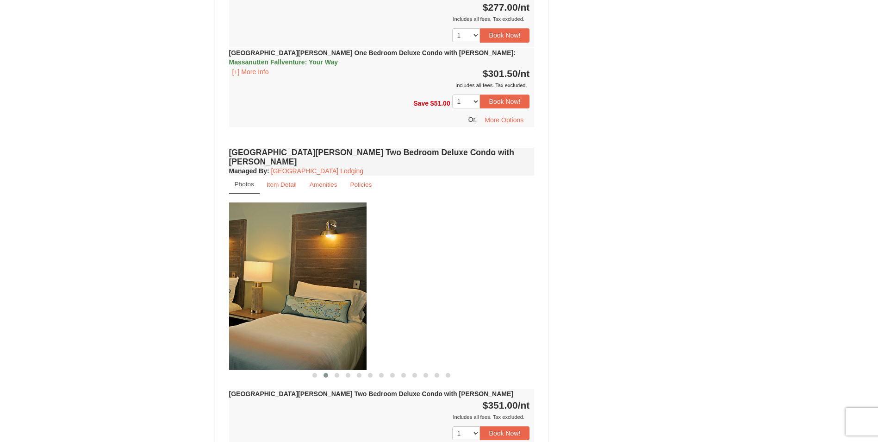
click at [231, 283] on img at bounding box center [214, 285] width 306 height 167
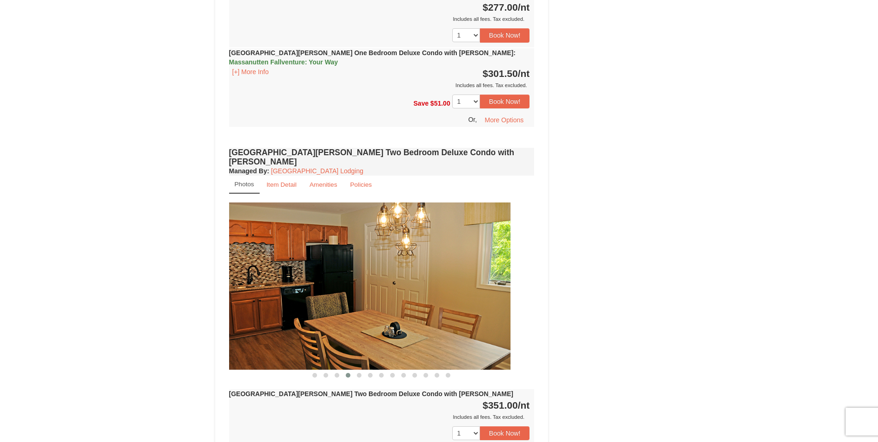
click at [231, 282] on img at bounding box center [358, 285] width 306 height 167
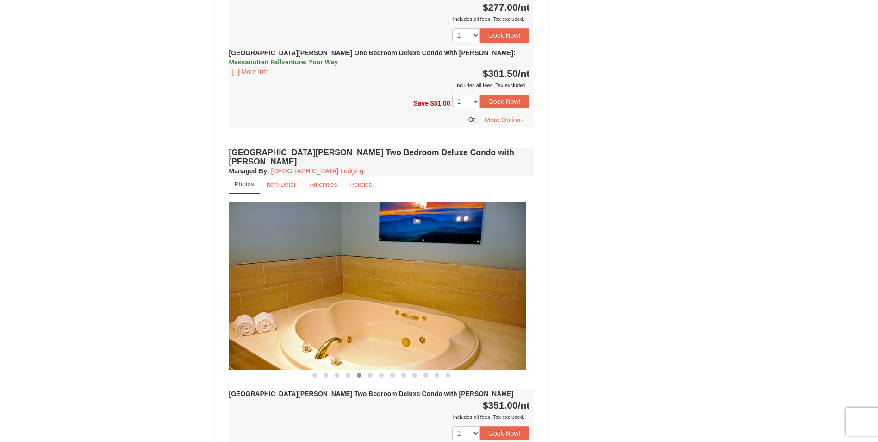
click at [261, 299] on img at bounding box center [374, 285] width 306 height 167
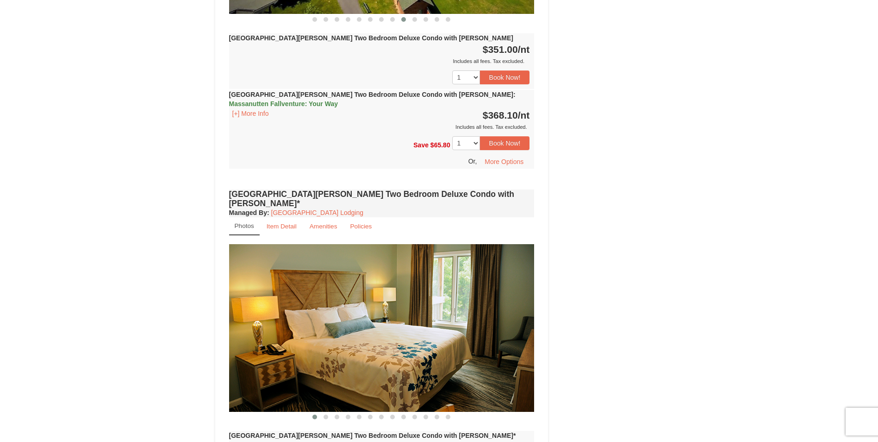
scroll to position [1343, 0]
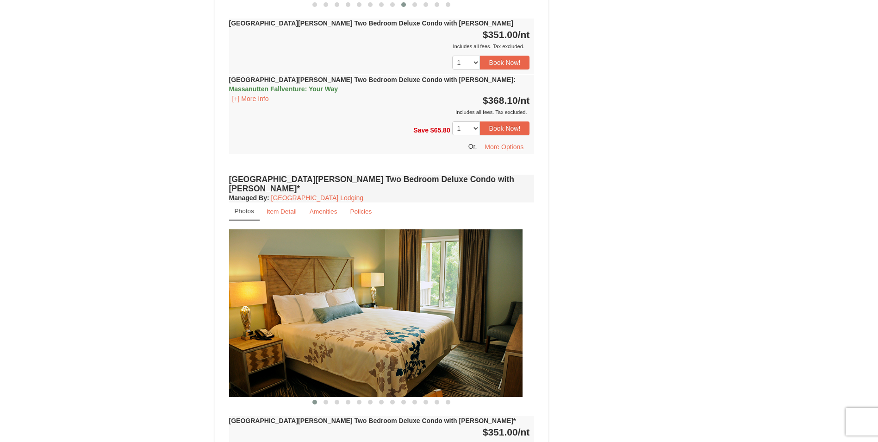
click at [141, 272] on div "× <<Back to results [GEOGRAPHIC_DATA][PERSON_NAME] - Valley Premium Condos Book…" at bounding box center [439, 130] width 878 height 2881
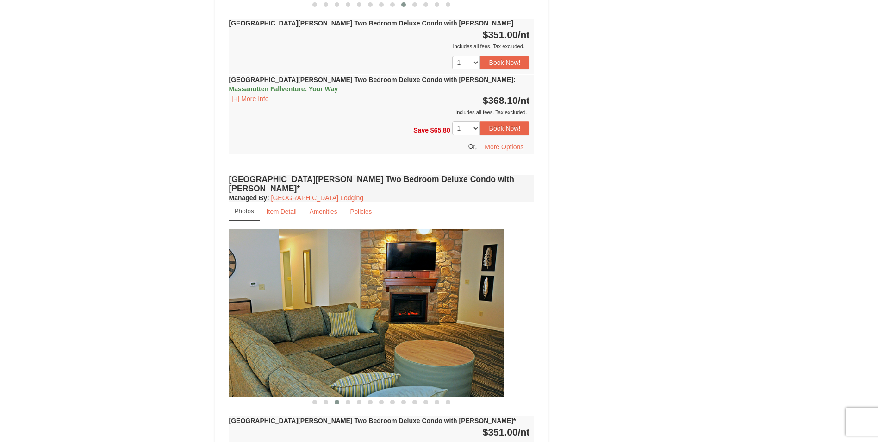
click at [234, 282] on img at bounding box center [352, 312] width 306 height 167
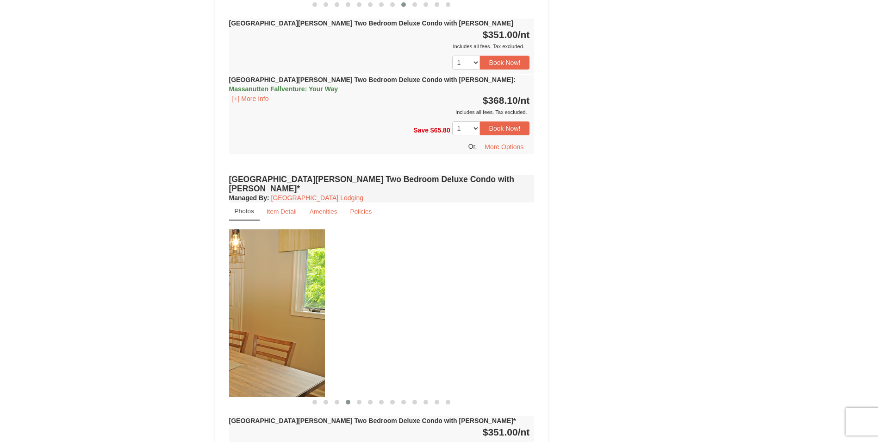
click at [199, 280] on div "× <<Back to results [GEOGRAPHIC_DATA][PERSON_NAME] - Valley Premium Condos Book…" at bounding box center [439, 130] width 878 height 2881
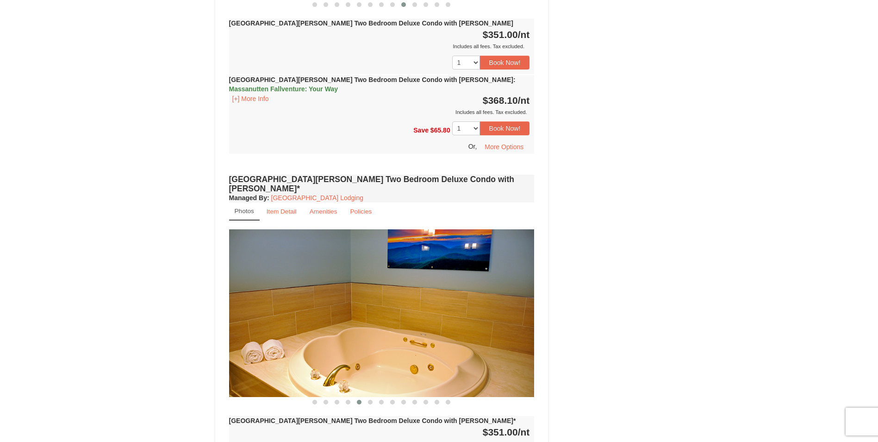
click at [250, 274] on img at bounding box center [382, 312] width 306 height 167
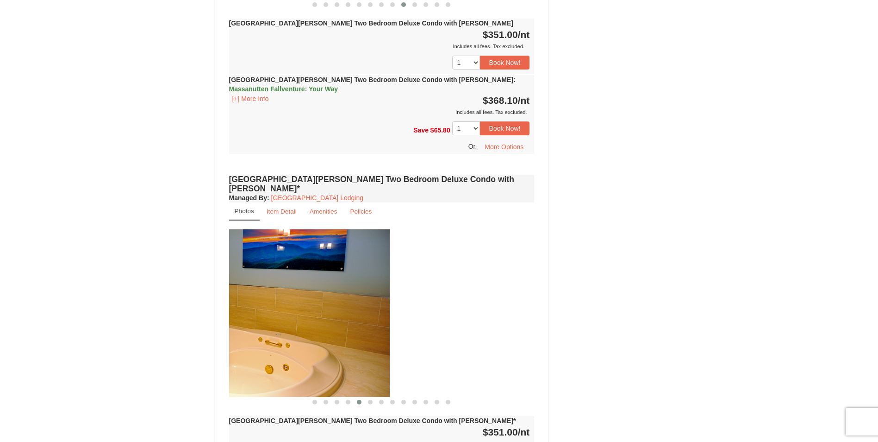
click at [239, 278] on img at bounding box center [237, 312] width 306 height 167
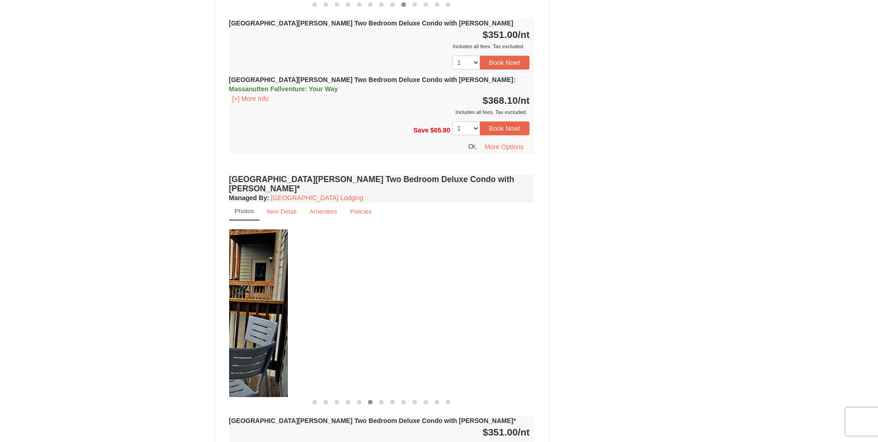
click at [204, 282] on div "× <<Back to results [GEOGRAPHIC_DATA][PERSON_NAME] - Valley Premium Condos Book…" at bounding box center [439, 130] width 878 height 2881
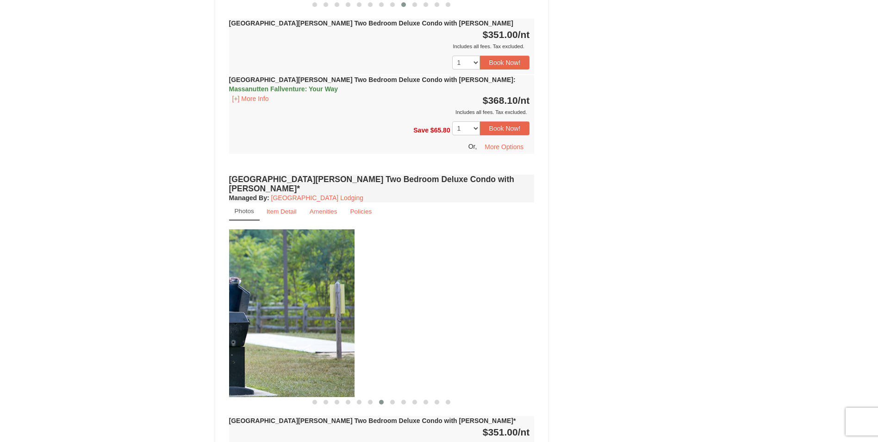
click at [249, 286] on img at bounding box center [202, 312] width 306 height 167
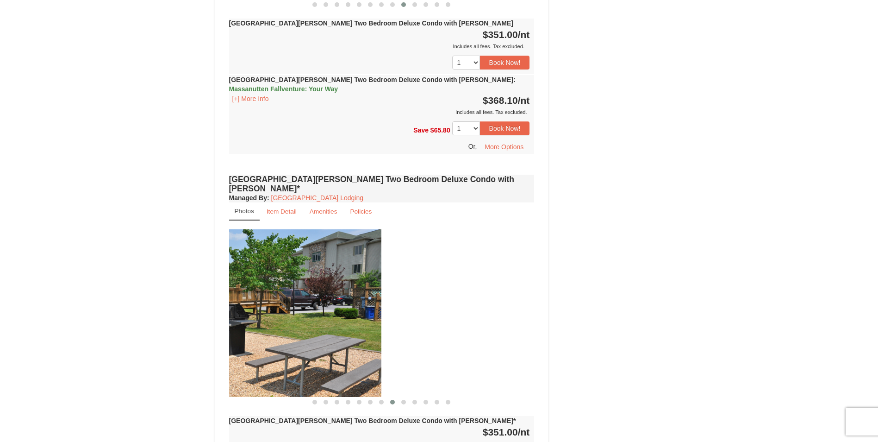
click at [251, 286] on img at bounding box center [229, 312] width 306 height 167
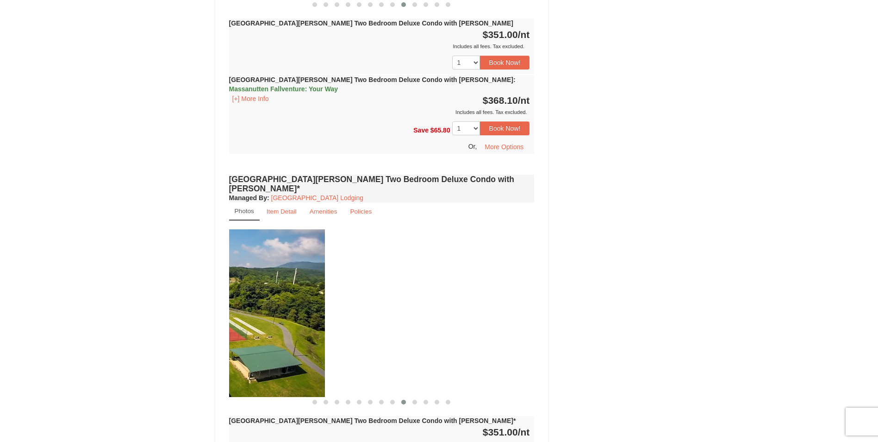
click at [230, 282] on img at bounding box center [172, 312] width 306 height 167
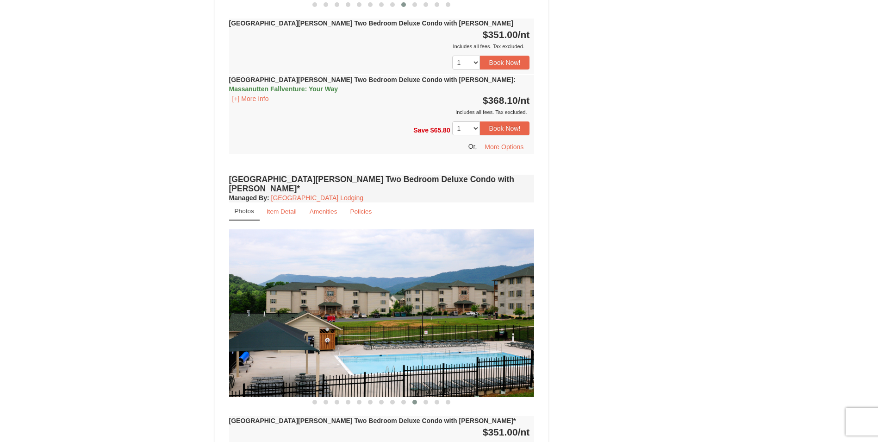
click at [566, 286] on div "Book from $247.00! [STREET_ADDRESS], VA Availability Amenities Policies ‹ › Bac…" at bounding box center [439, 149] width 448 height 2802
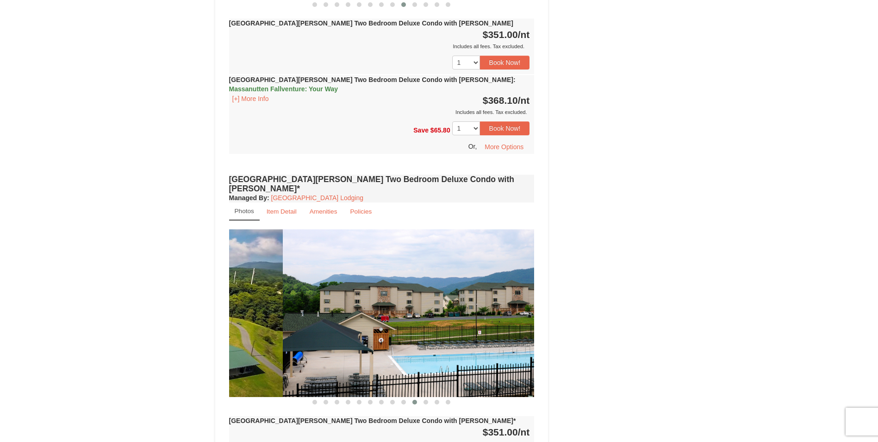
click at [497, 265] on img at bounding box center [436, 312] width 306 height 167
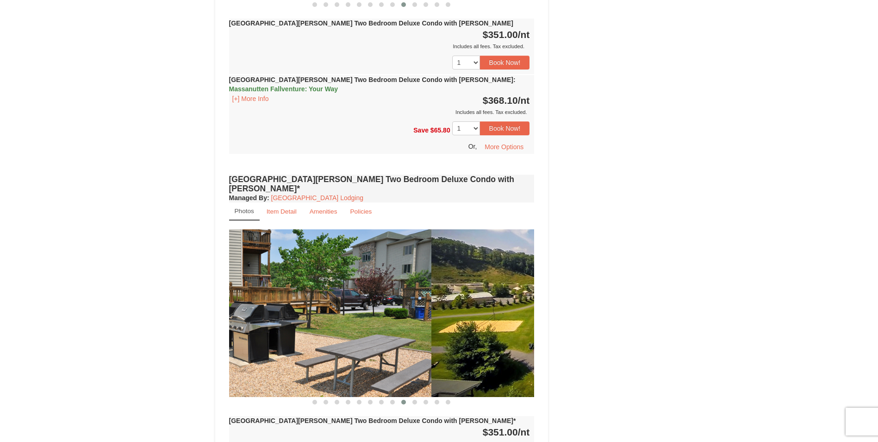
click at [445, 275] on img at bounding box center [584, 312] width 306 height 167
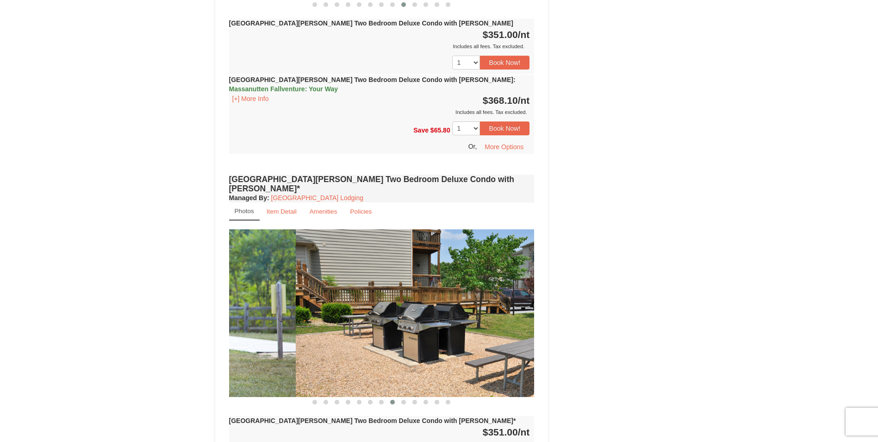
click at [420, 291] on img at bounding box center [449, 312] width 306 height 167
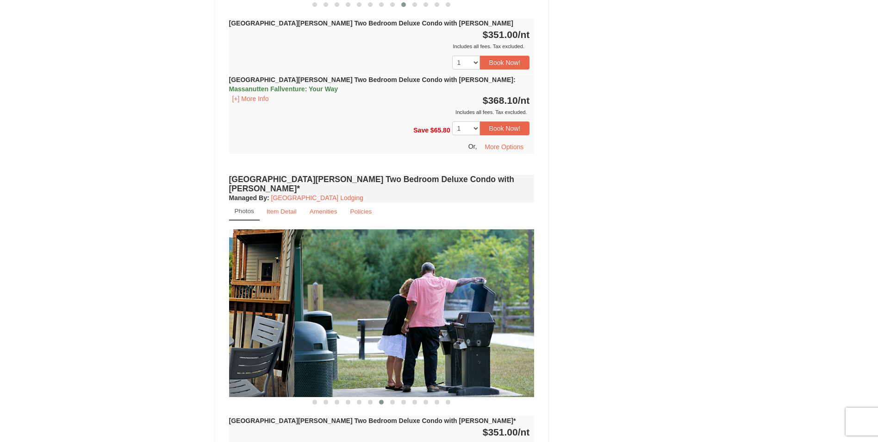
click at [464, 281] on img at bounding box center [447, 312] width 306 height 167
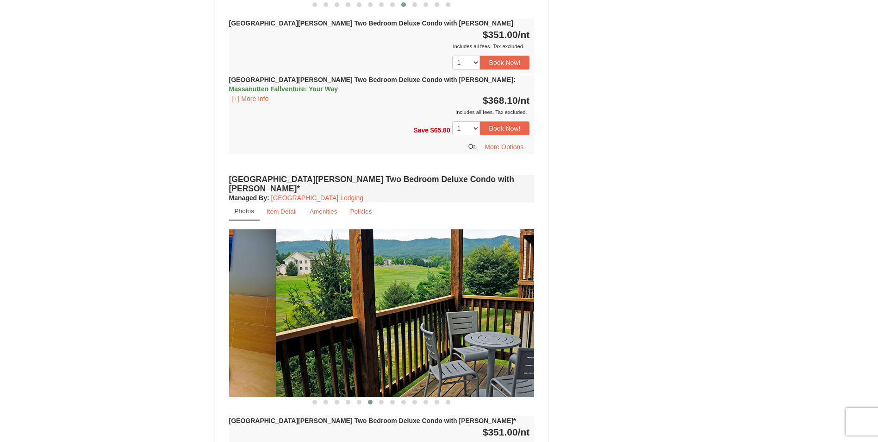
click at [496, 281] on img at bounding box center [429, 312] width 306 height 167
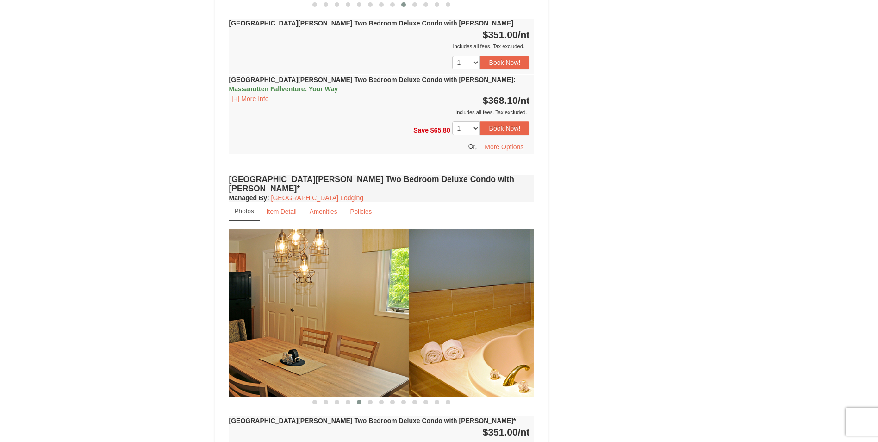
click at [499, 273] on img at bounding box center [562, 312] width 306 height 167
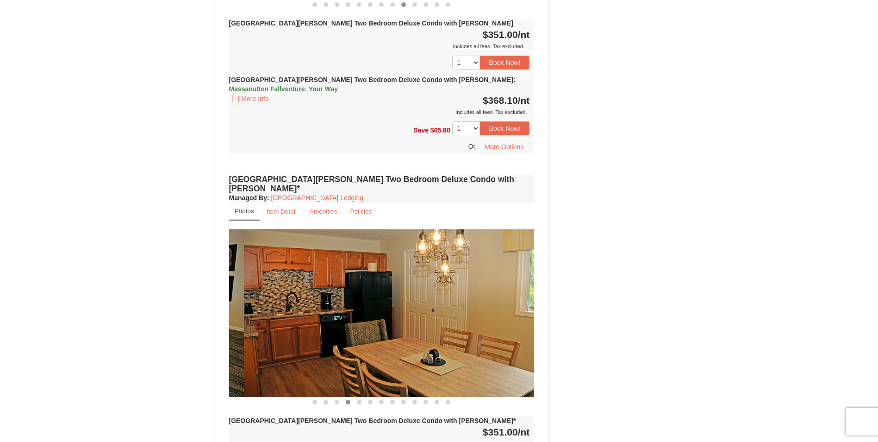
click at [481, 277] on img at bounding box center [397, 312] width 306 height 167
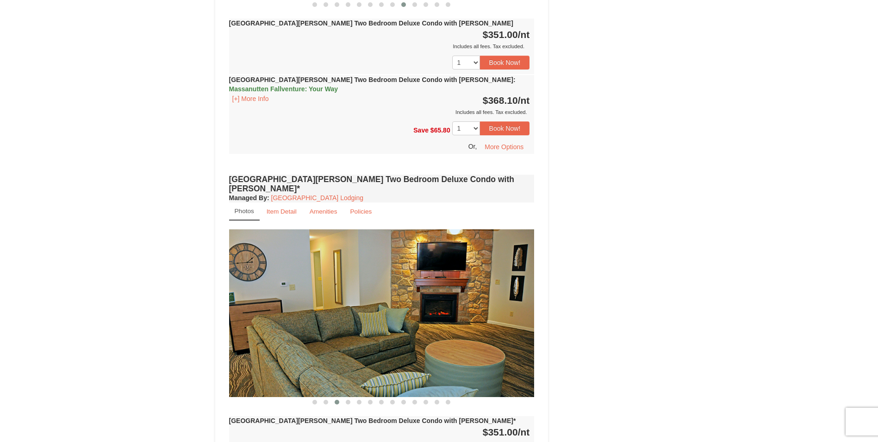
click at [324, 280] on img at bounding box center [382, 312] width 306 height 167
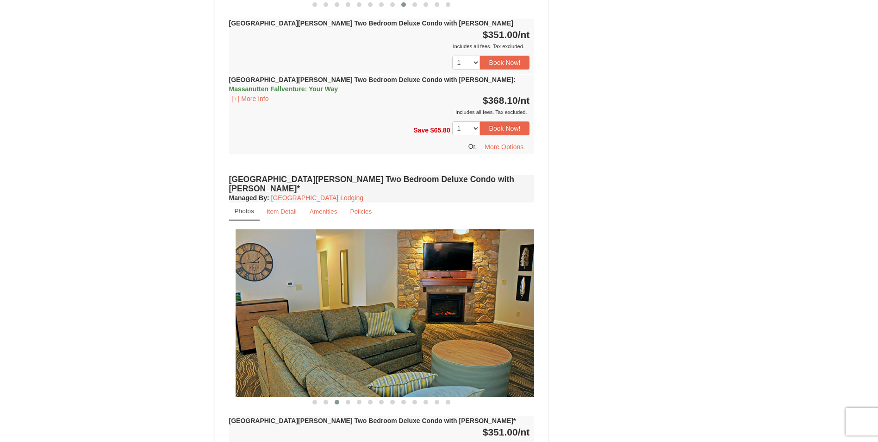
click at [472, 282] on img at bounding box center [389, 312] width 306 height 167
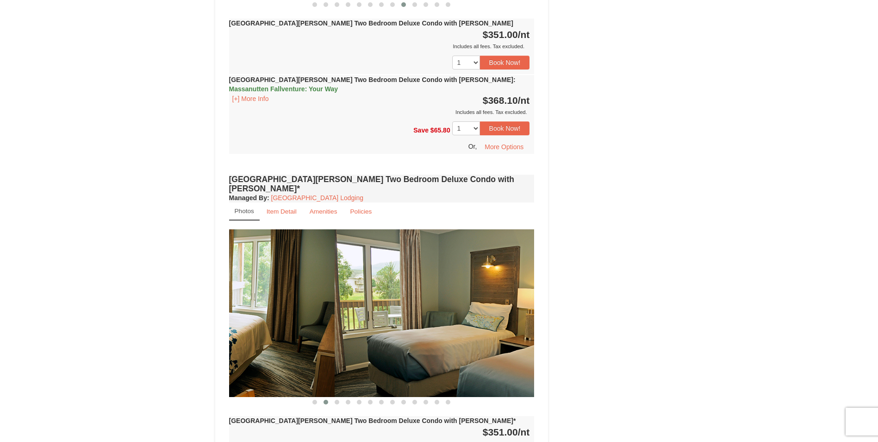
click at [518, 279] on img at bounding box center [488, 312] width 306 height 167
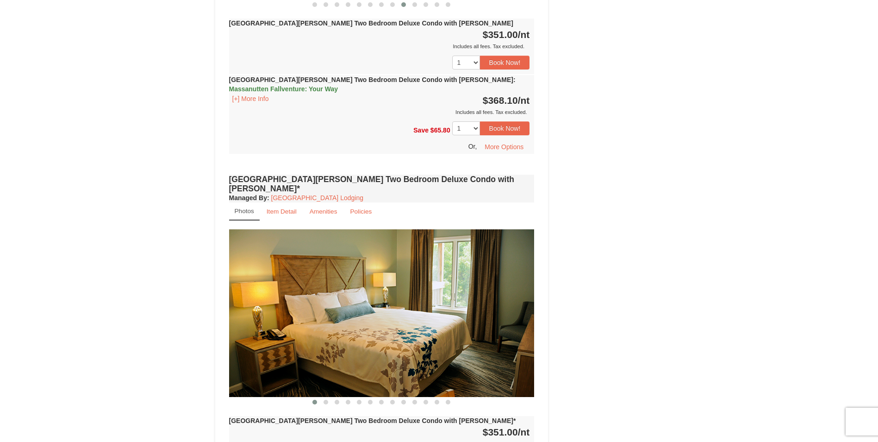
click at [513, 290] on img at bounding box center [382, 312] width 306 height 167
click at [530, 280] on img at bounding box center [382, 312] width 306 height 167
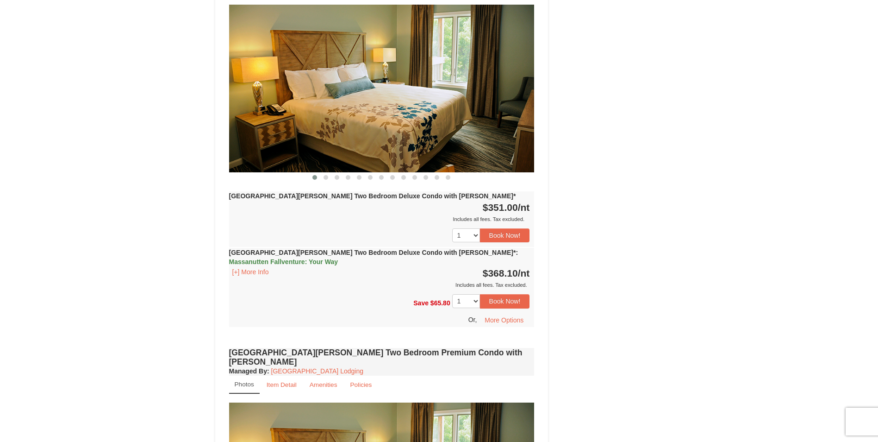
scroll to position [1667, 0]
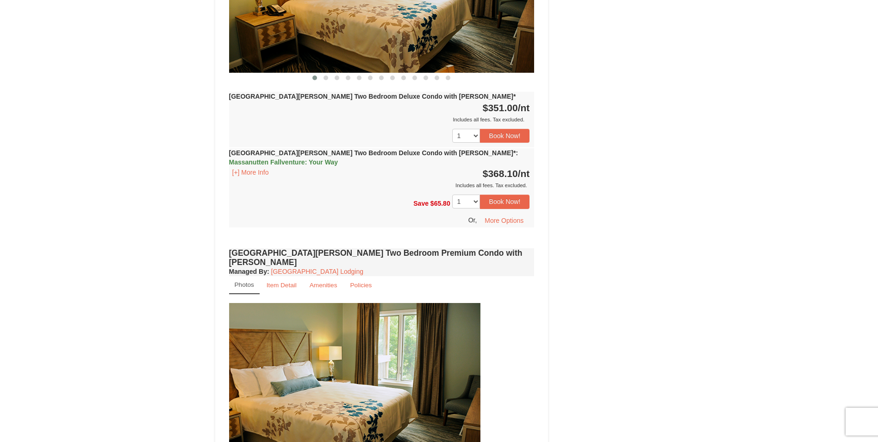
click at [268, 340] on img at bounding box center [328, 386] width 306 height 167
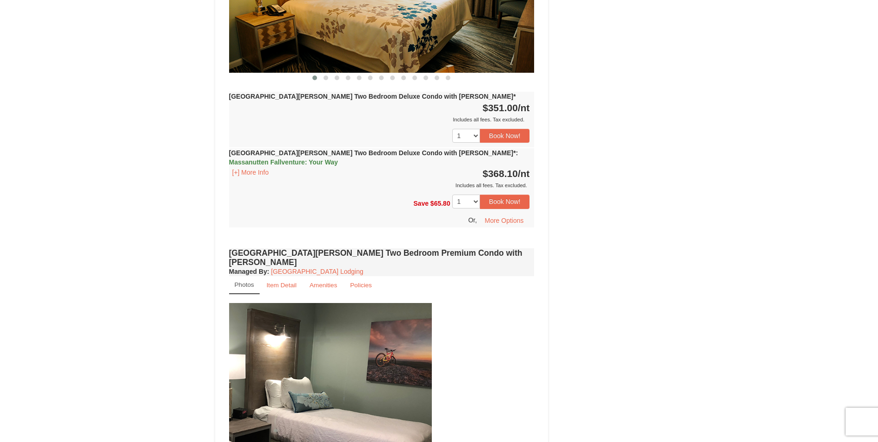
click at [278, 358] on img at bounding box center [279, 386] width 306 height 167
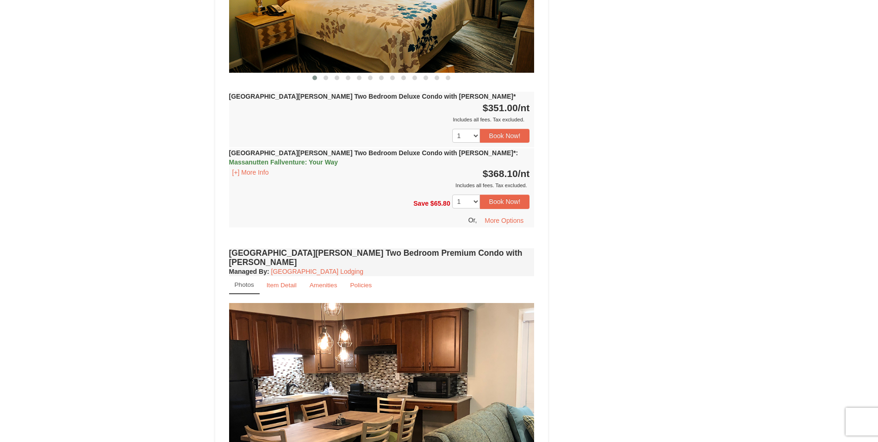
click at [440, 332] on img at bounding box center [382, 386] width 306 height 167
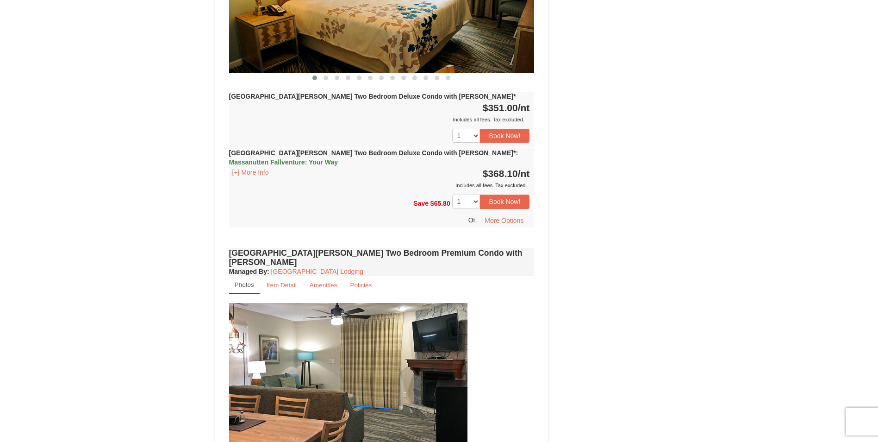
click at [307, 347] on img at bounding box center [315, 386] width 306 height 167
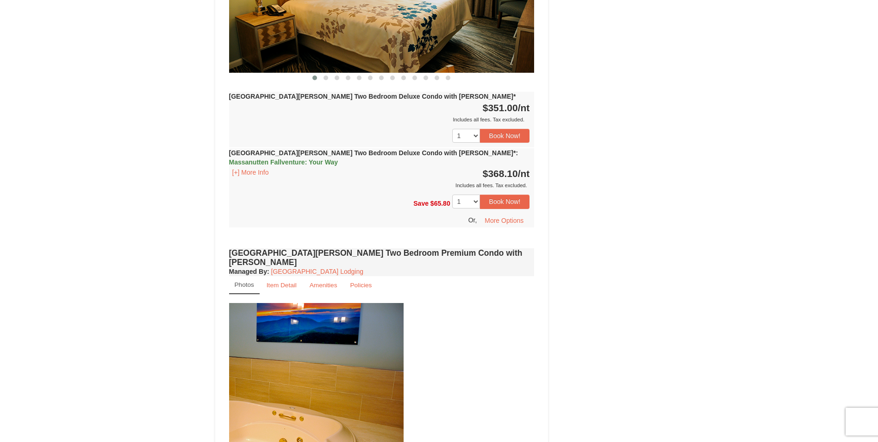
click at [320, 344] on img at bounding box center [251, 386] width 306 height 167
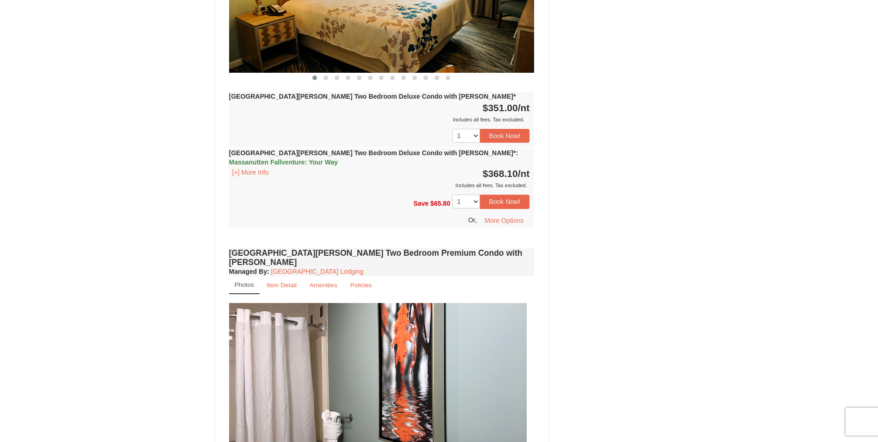
click at [365, 340] on img at bounding box center [374, 386] width 306 height 167
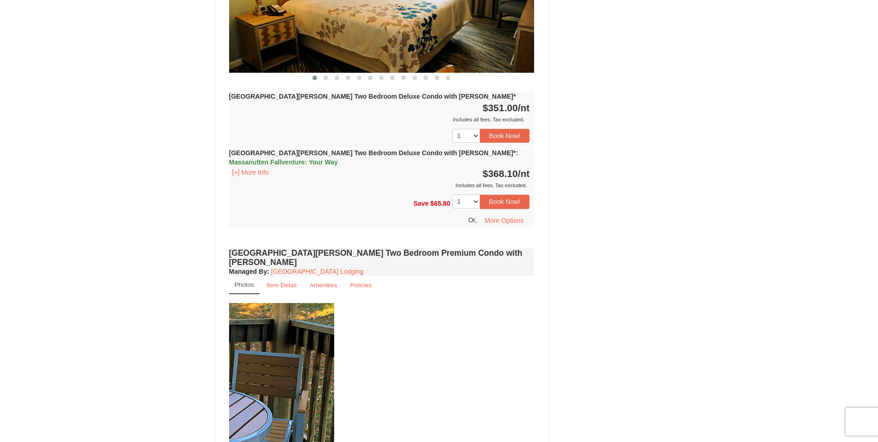
click at [253, 343] on img at bounding box center [182, 386] width 306 height 167
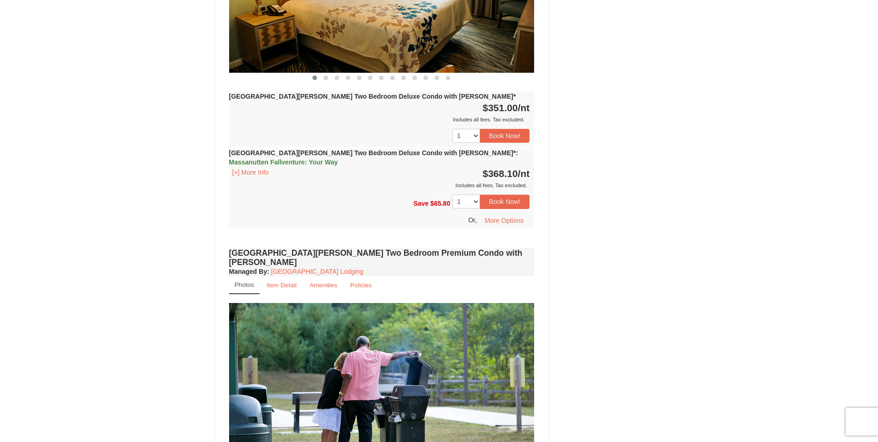
click at [244, 344] on img at bounding box center [382, 386] width 306 height 167
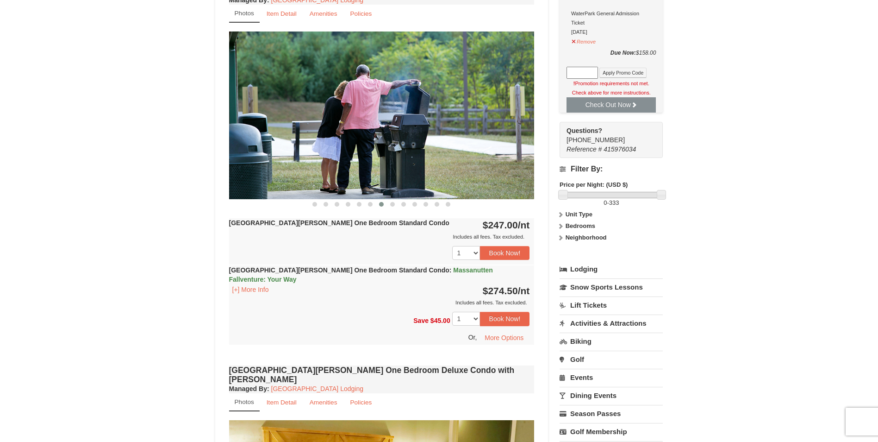
scroll to position [361, 0]
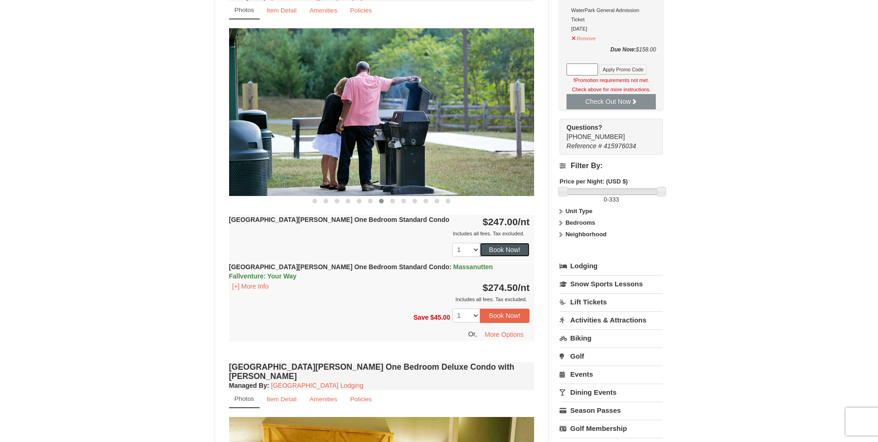
click at [512, 251] on button "Book Now!" at bounding box center [505, 250] width 50 height 14
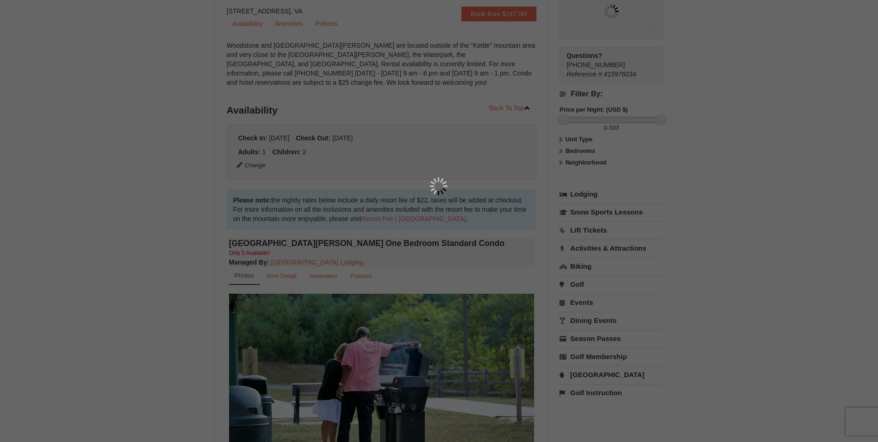
scroll to position [90, 0]
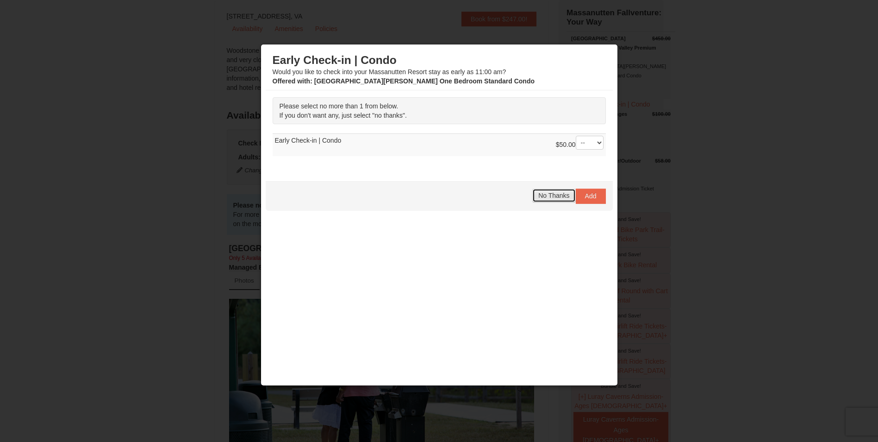
click at [561, 196] on span "No Thanks" at bounding box center [553, 195] width 31 height 7
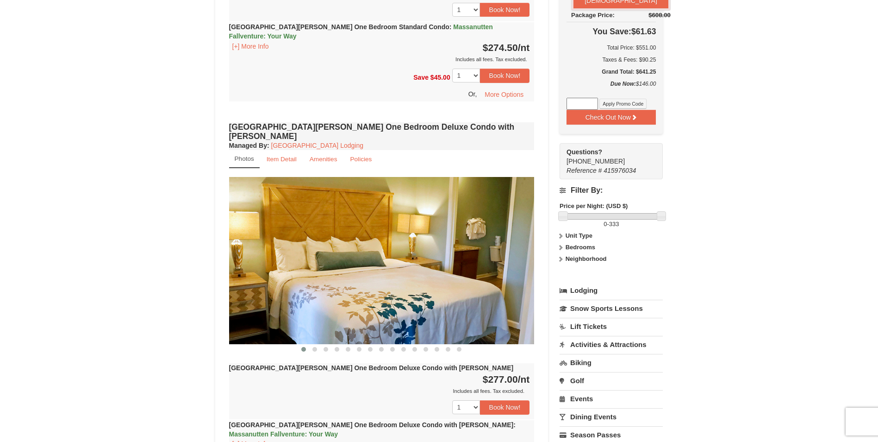
scroll to position [602, 0]
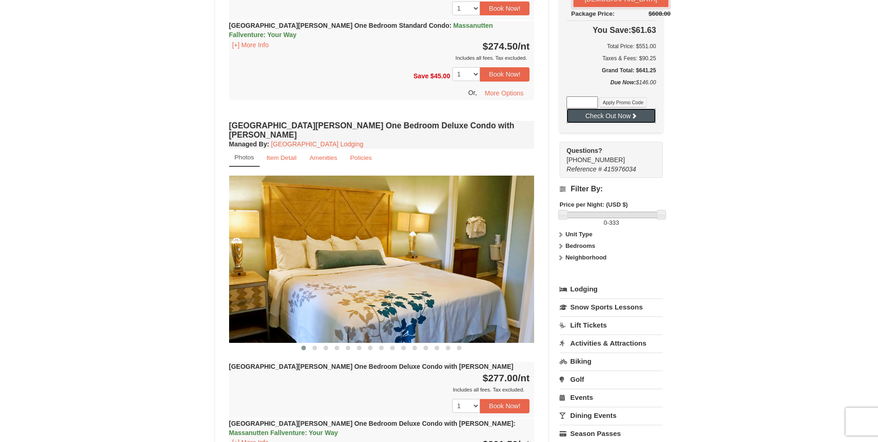
click at [612, 123] on button "Check Out Now" at bounding box center [611, 115] width 89 height 15
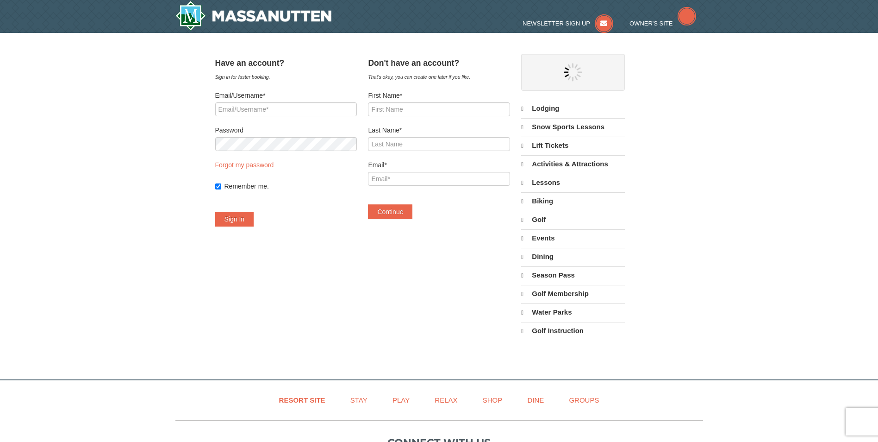
select select "9"
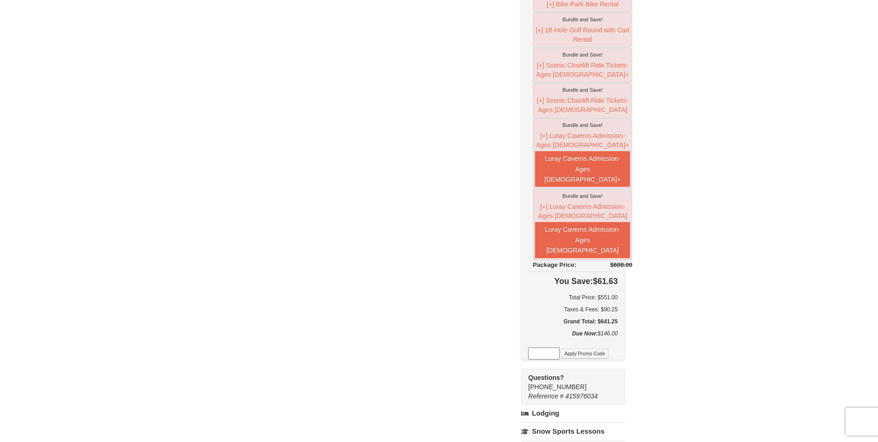
scroll to position [370, 0]
